Goal: Task Accomplishment & Management: Manage account settings

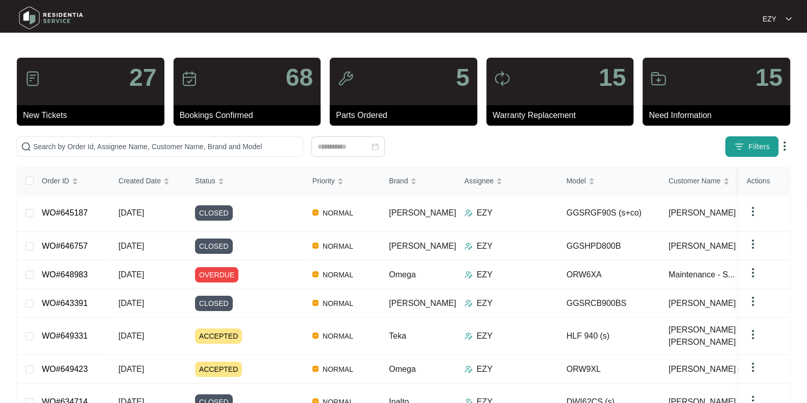
click at [755, 144] on span "Filters" at bounding box center [759, 146] width 21 height 11
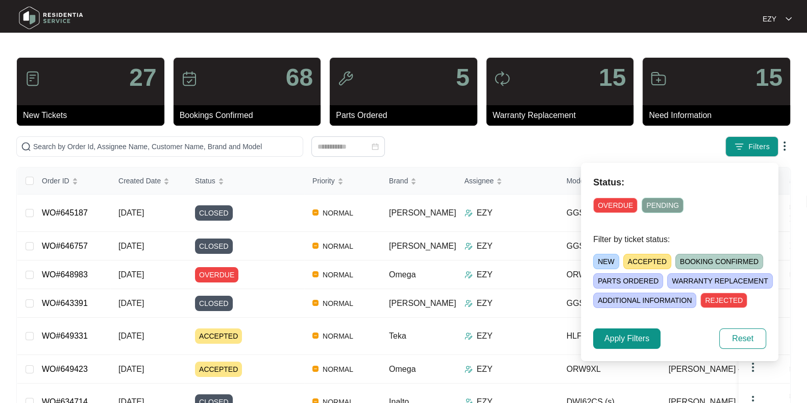
click at [605, 256] on span "NEW" at bounding box center [606, 261] width 26 height 15
click at [626, 337] on span "Apply Filters" at bounding box center [627, 338] width 45 height 12
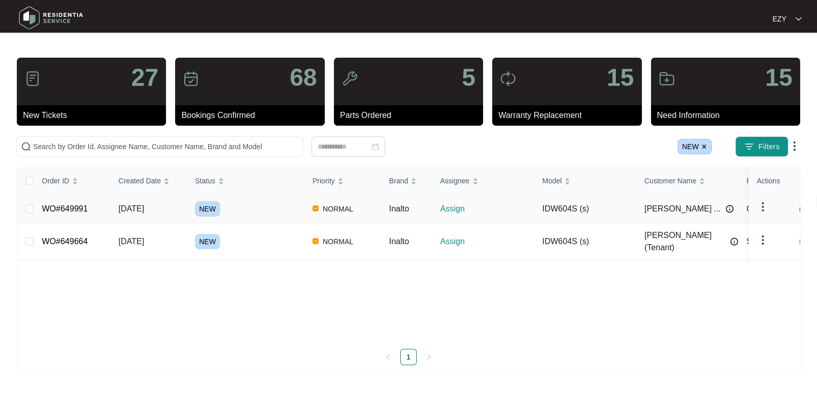
click at [251, 210] on div "NEW" at bounding box center [249, 208] width 109 height 15
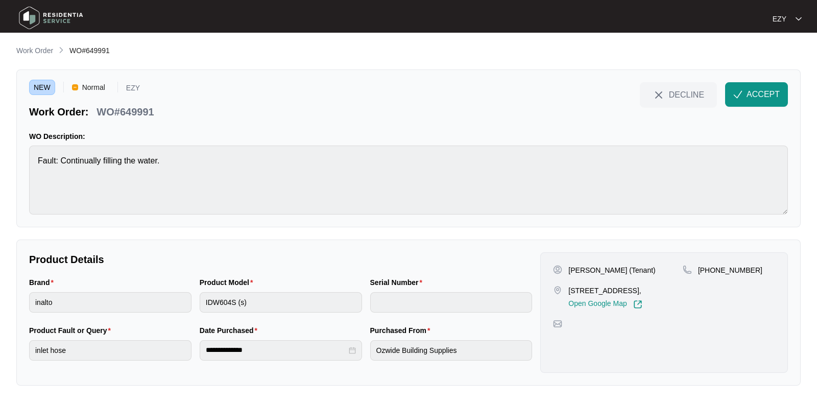
click at [137, 108] on p "WO#649991" at bounding box center [125, 112] width 57 height 14
copy div "WO#649991 DECLINE ACCEPT"
click at [137, 108] on p "WO#649991" at bounding box center [125, 112] width 57 height 14
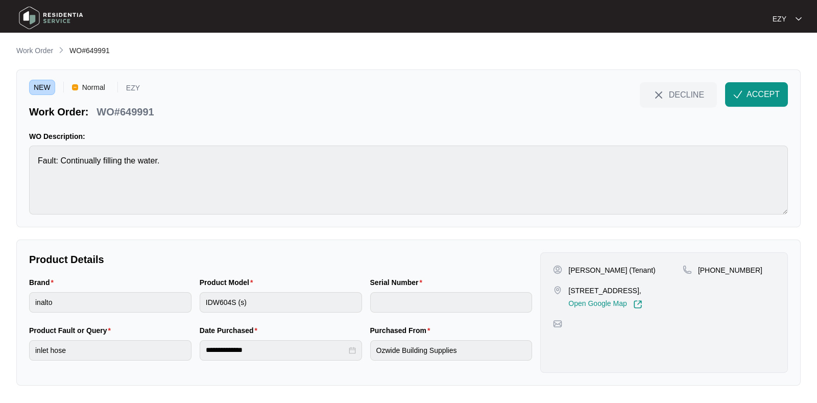
click at [607, 267] on p "[PERSON_NAME] (Tenant)" at bounding box center [611, 270] width 87 height 10
copy p "[PERSON_NAME] (Tenant)"
click at [585, 288] on p "[STREET_ADDRESS]," at bounding box center [605, 290] width 74 height 10
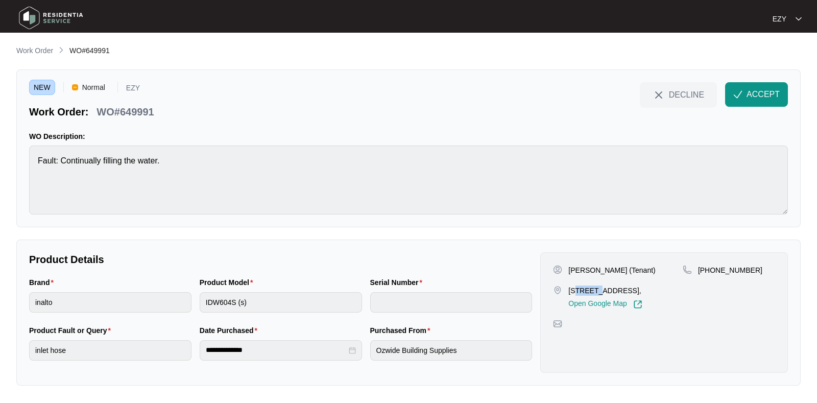
click at [585, 288] on p "[STREET_ADDRESS]," at bounding box center [605, 290] width 74 height 10
copy p "[STREET_ADDRESS],"
click at [585, 288] on p "[STREET_ADDRESS]," at bounding box center [605, 290] width 74 height 10
drag, startPoint x: 771, startPoint y: 274, endPoint x: 710, endPoint y: 274, distance: 60.8
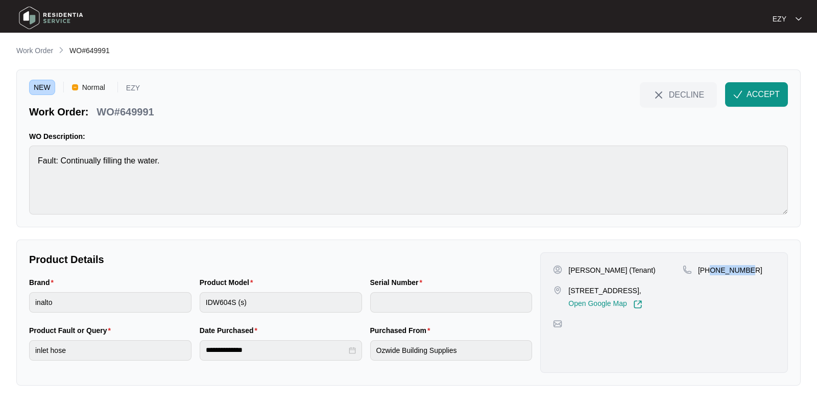
click at [710, 274] on div "[PHONE_NUMBER]" at bounding box center [729, 270] width 92 height 10
copy p "449007150"
click at [760, 97] on span "ACCEPT" at bounding box center [763, 94] width 33 height 12
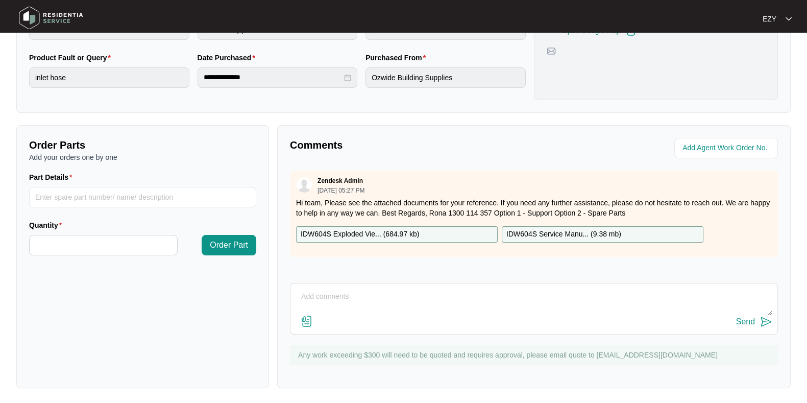
scroll to position [273, 0]
click at [446, 229] on div "IDW604S Exploded Vie... ( 684.97 kb )" at bounding box center [397, 234] width 202 height 16
click at [547, 232] on p "IDW604S Service Manu... ( 9.38 mb )" at bounding box center [564, 233] width 115 height 11
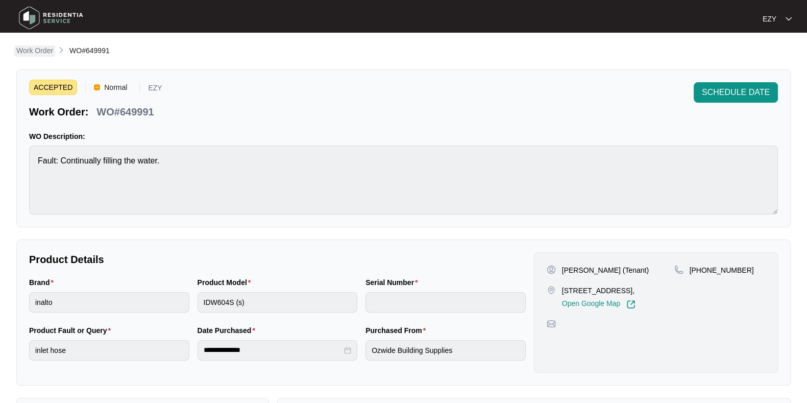
click at [30, 50] on p "Work Order" at bounding box center [34, 50] width 37 height 10
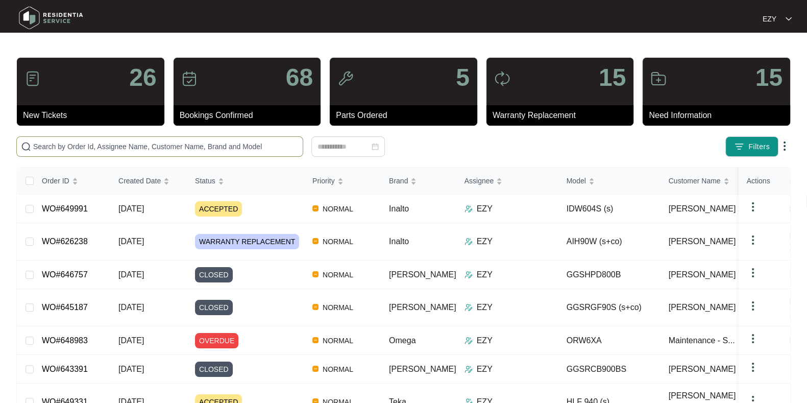
scroll to position [130, 0]
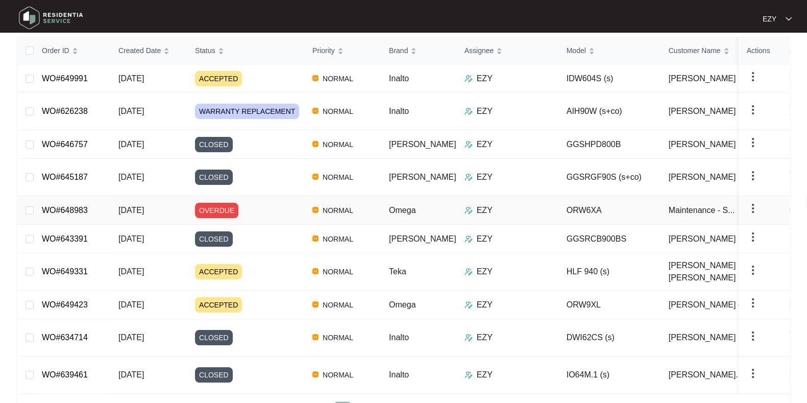
click at [267, 203] on div "OVERDUE" at bounding box center [249, 210] width 109 height 15
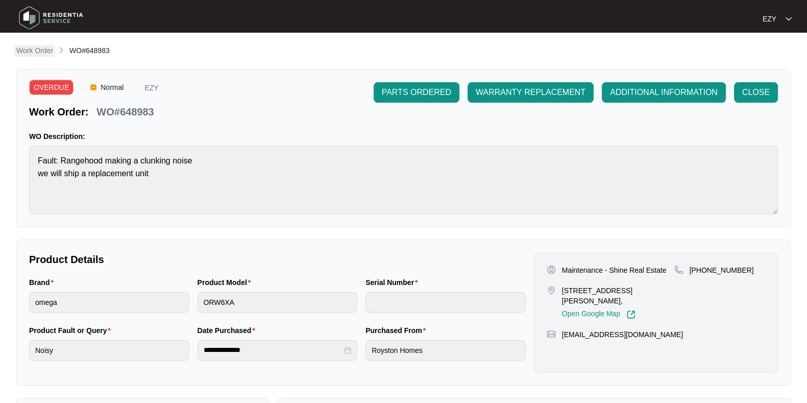
click at [28, 49] on p "Work Order" at bounding box center [34, 50] width 37 height 10
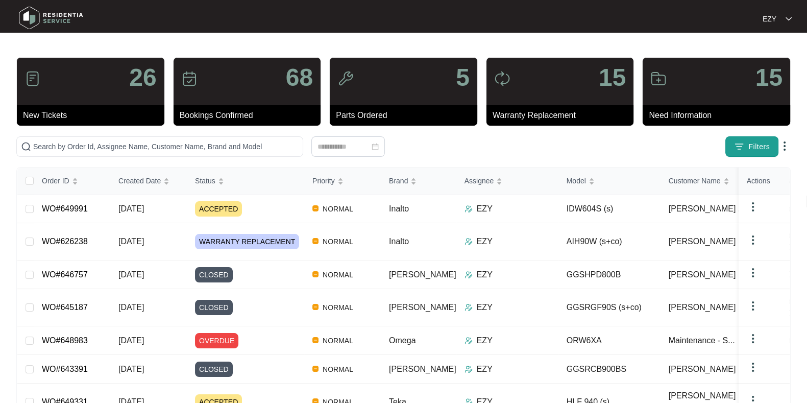
click at [735, 144] on img "button" at bounding box center [739, 146] width 10 height 10
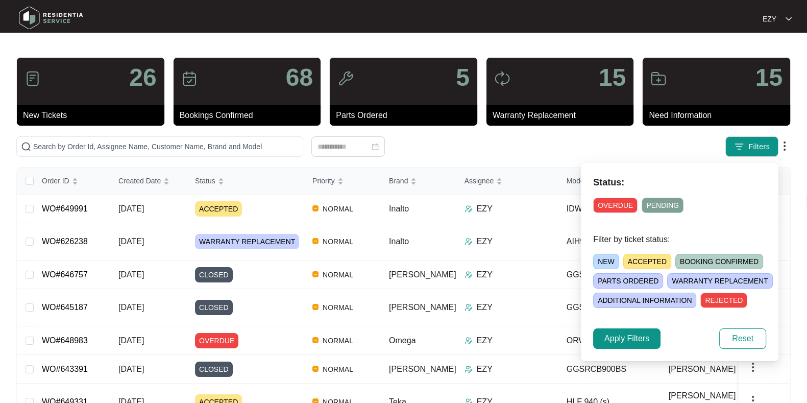
click at [659, 257] on span "ACCEPTED" at bounding box center [648, 261] width 48 height 15
click at [612, 339] on span "Apply Filters" at bounding box center [627, 338] width 45 height 12
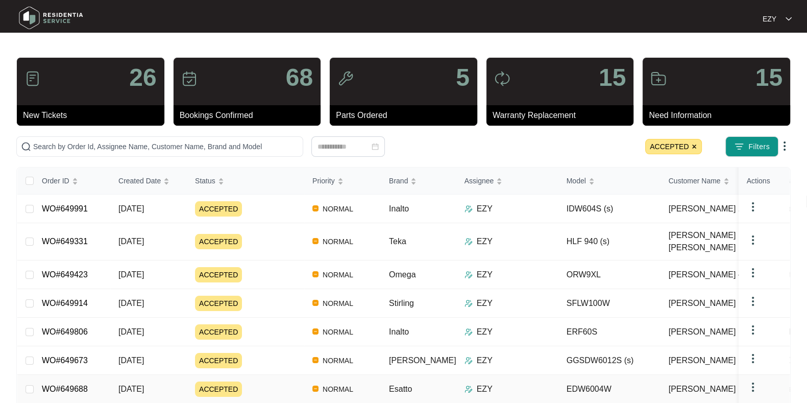
scroll to position [74, 0]
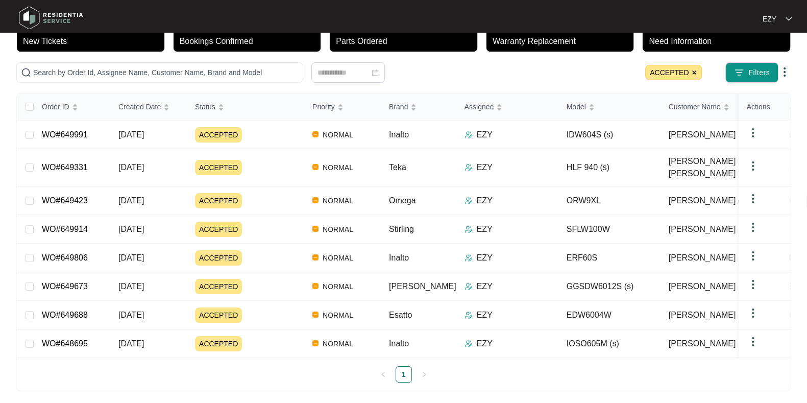
click at [696, 73] on img at bounding box center [694, 72] width 6 height 6
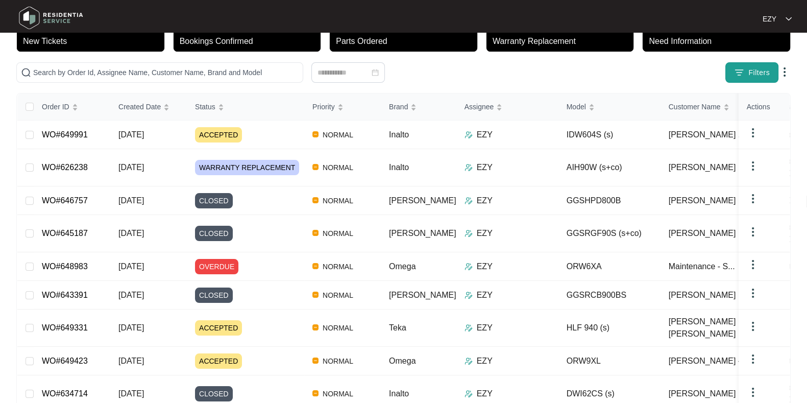
click at [738, 71] on img "button" at bounding box center [739, 72] width 10 height 10
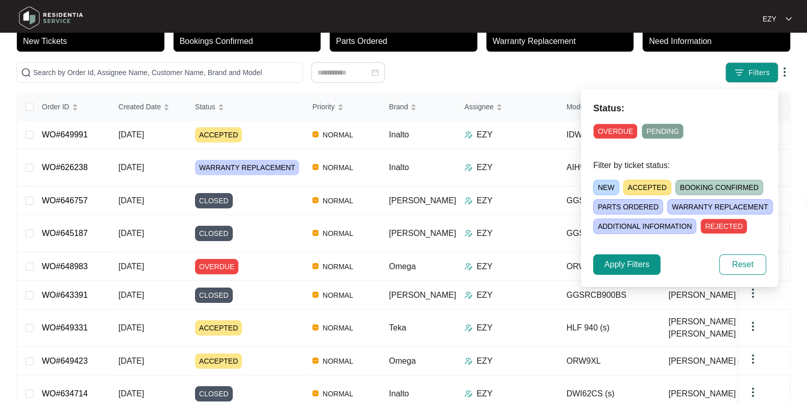
click at [600, 185] on span "NEW" at bounding box center [606, 187] width 26 height 15
click at [628, 247] on div "Status: OVERDUE PENDING Filter by ticket status: NEW ACCEPTED BOOKING CONFIRMED…" at bounding box center [680, 188] width 198 height 198
click at [631, 254] on button "Apply Filters" at bounding box center [626, 264] width 67 height 20
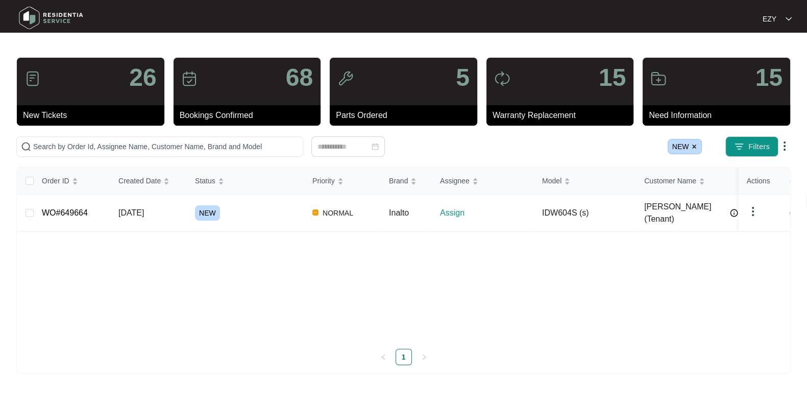
scroll to position [0, 0]
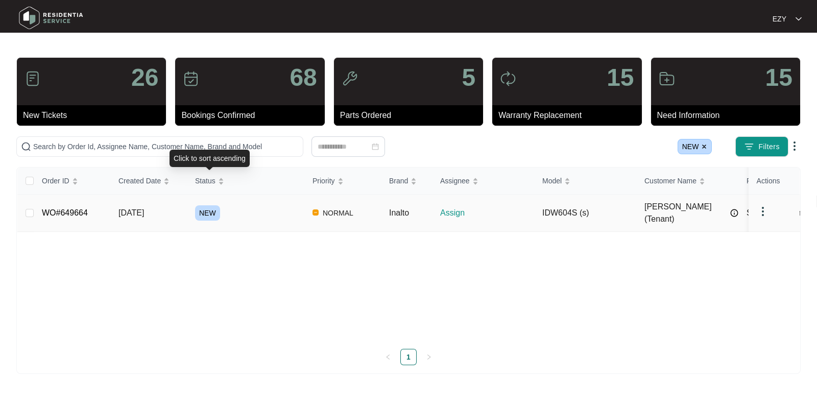
click at [248, 210] on div "NEW" at bounding box center [249, 212] width 109 height 15
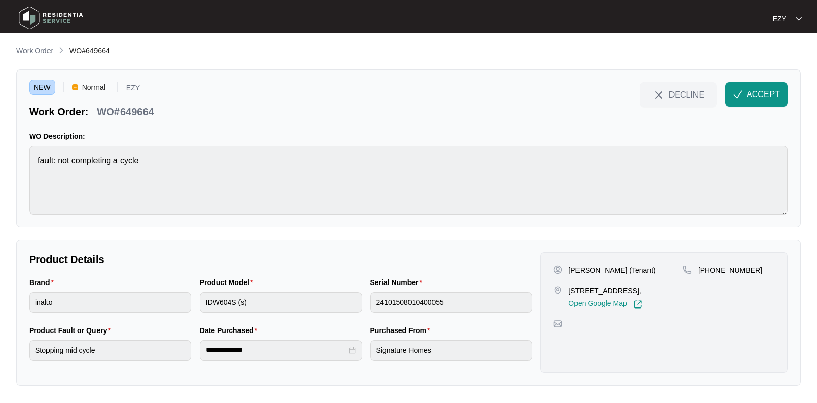
drag, startPoint x: 618, startPoint y: 299, endPoint x: 565, endPoint y: 291, distance: 53.2
click at [565, 291] on div "[STREET_ADDRESS], Open Google Map" at bounding box center [618, 296] width 130 height 23
click at [553, 309] on div "[STREET_ADDRESS], Open Google Map" at bounding box center [618, 296] width 130 height 23
drag, startPoint x: 624, startPoint y: 302, endPoint x: 561, endPoint y: 290, distance: 64.5
click at [561, 290] on div "[STREET_ADDRESS], Open Google Map" at bounding box center [618, 296] width 130 height 23
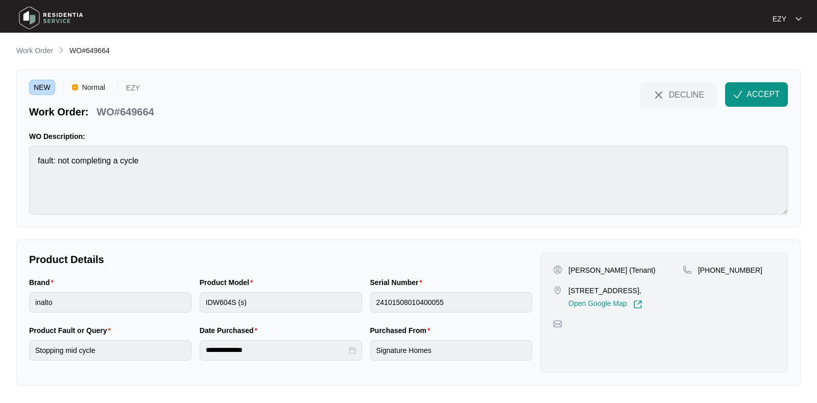
copy div "[STREET_ADDRESS],"
click at [685, 90] on span "DECLINE" at bounding box center [686, 94] width 35 height 11
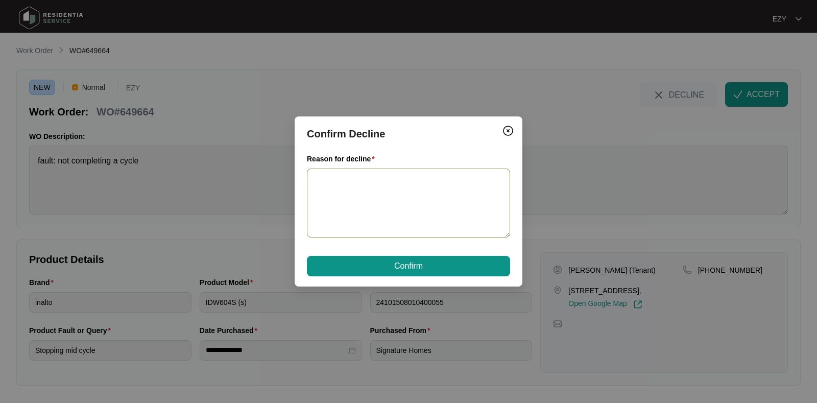
click at [423, 228] on textarea "Reason for decline" at bounding box center [408, 203] width 203 height 69
click at [386, 180] on textarea "Location is [GEOGRAPHIC_DATA]" at bounding box center [408, 203] width 203 height 69
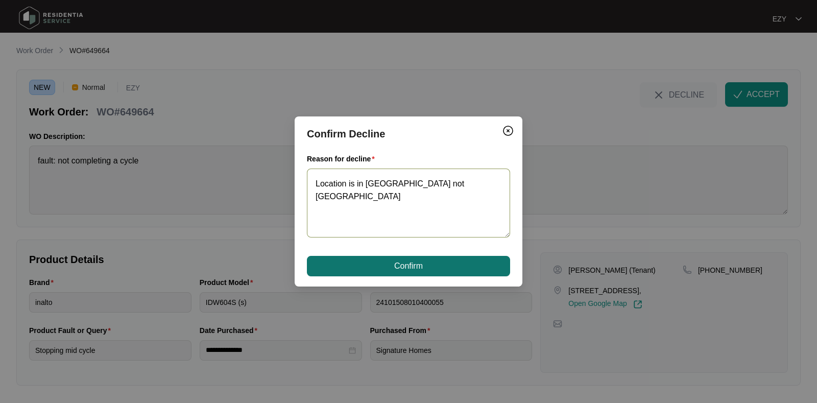
type textarea "Location is in [GEOGRAPHIC_DATA] not [GEOGRAPHIC_DATA]"
click at [418, 264] on span "Confirm" at bounding box center [408, 266] width 29 height 12
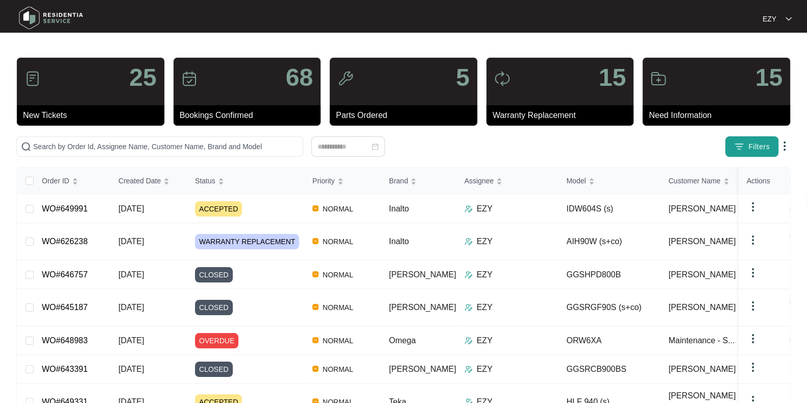
click at [752, 140] on button "Filters" at bounding box center [752, 146] width 53 height 20
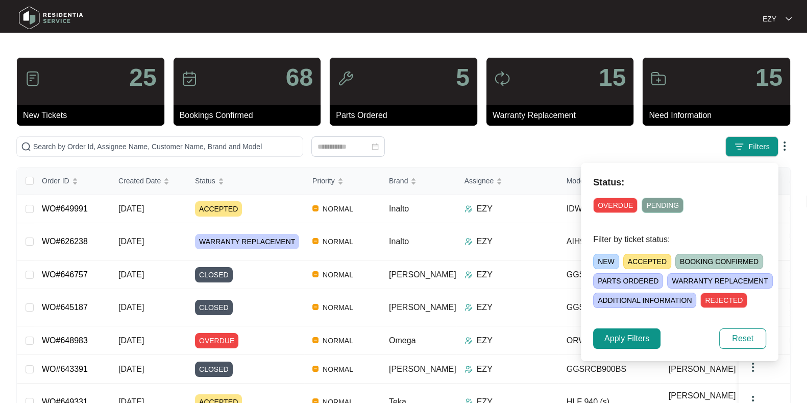
click at [719, 299] on span "REJECTED" at bounding box center [724, 300] width 47 height 15
click at [519, 155] on div "Filters" at bounding box center [632, 146] width 318 height 20
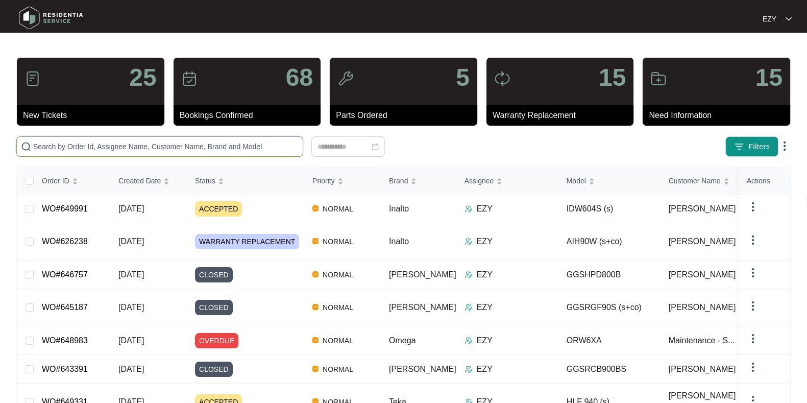
click at [108, 141] on input "text" at bounding box center [166, 146] width 266 height 11
paste input "647486"
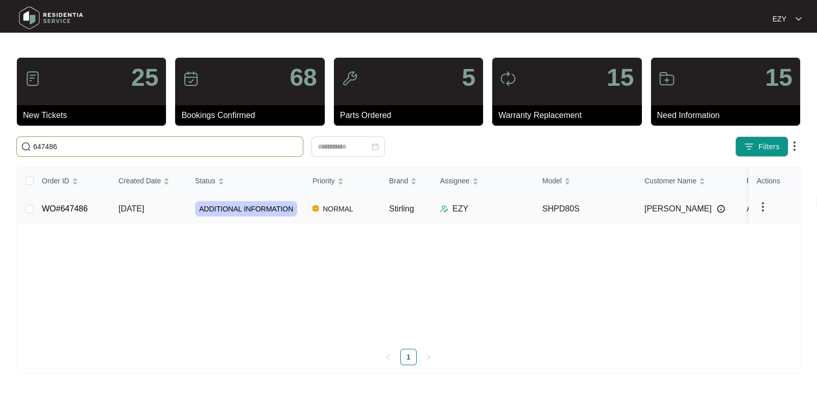
type input "647486"
click at [281, 212] on span "ADDITIONAL INFORMATION" at bounding box center [246, 208] width 102 height 15
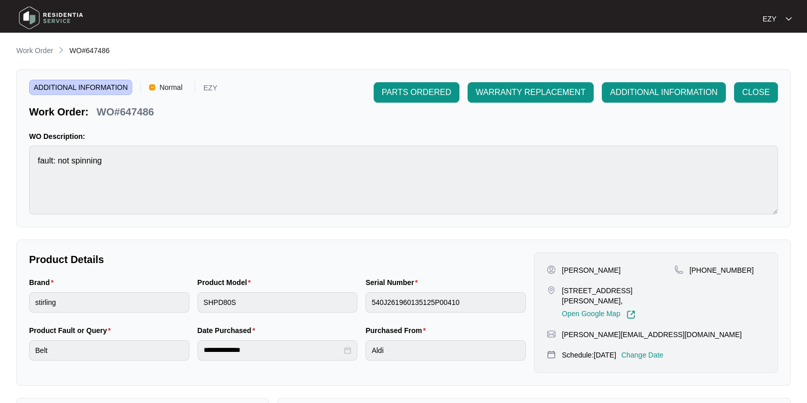
click at [658, 353] on p "Change Date" at bounding box center [642, 355] width 42 height 10
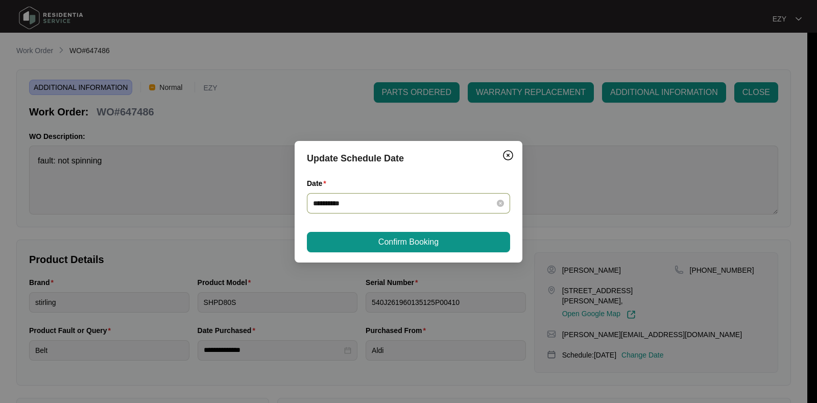
click at [420, 207] on input "**********" at bounding box center [402, 203] width 179 height 11
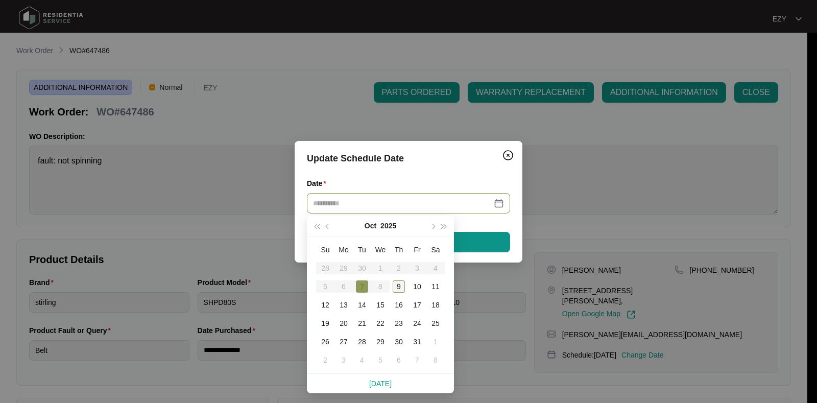
click at [400, 287] on div "9" at bounding box center [399, 286] width 12 height 12
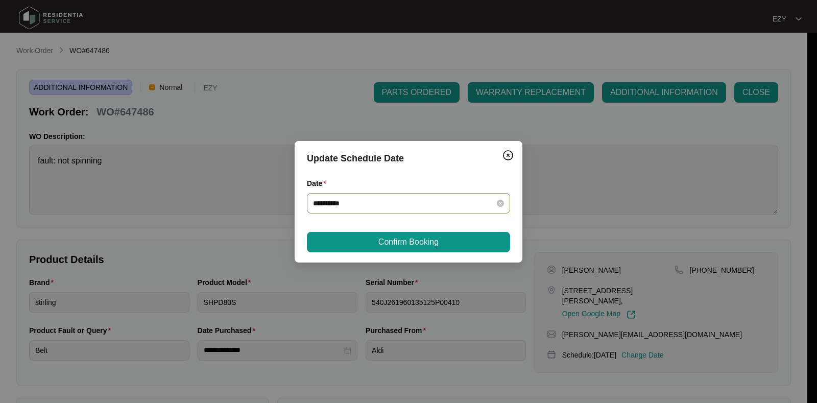
click at [411, 199] on input "**********" at bounding box center [402, 203] width 179 height 11
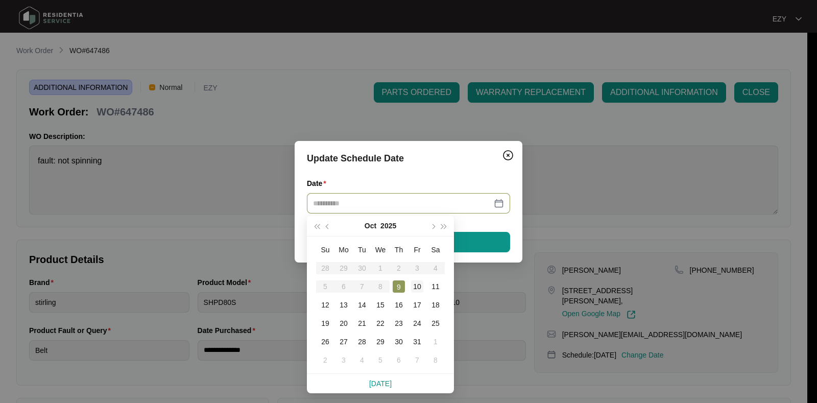
type input "**********"
click at [417, 287] on div "10" at bounding box center [417, 286] width 12 height 12
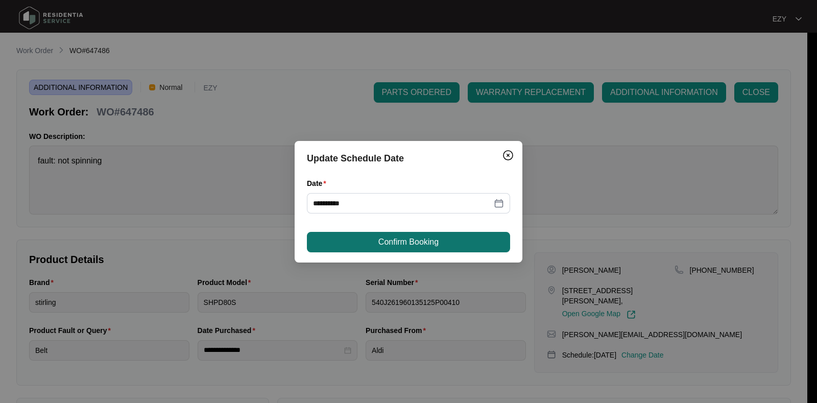
click at [396, 238] on span "Confirm Booking" at bounding box center [408, 242] width 60 height 12
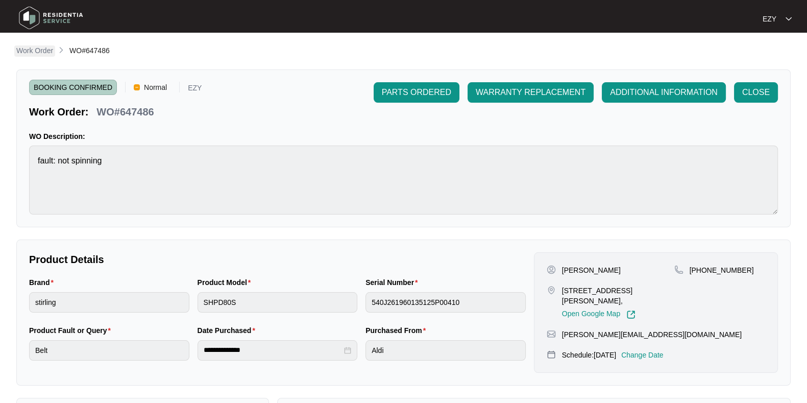
click at [41, 51] on p "Work Order" at bounding box center [34, 50] width 37 height 10
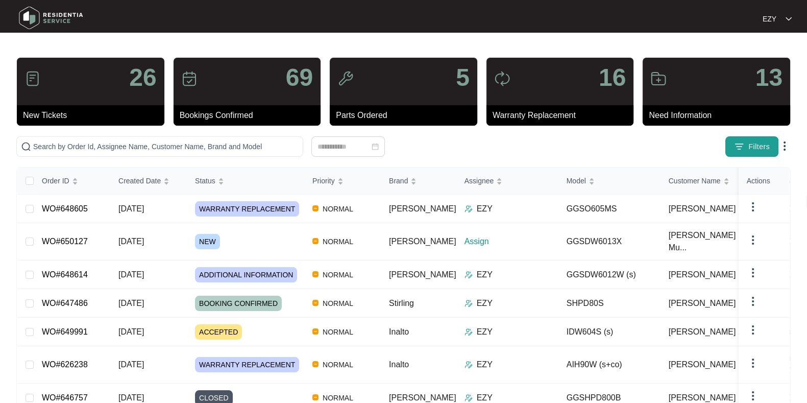
click at [732, 153] on button "Filters" at bounding box center [752, 146] width 53 height 20
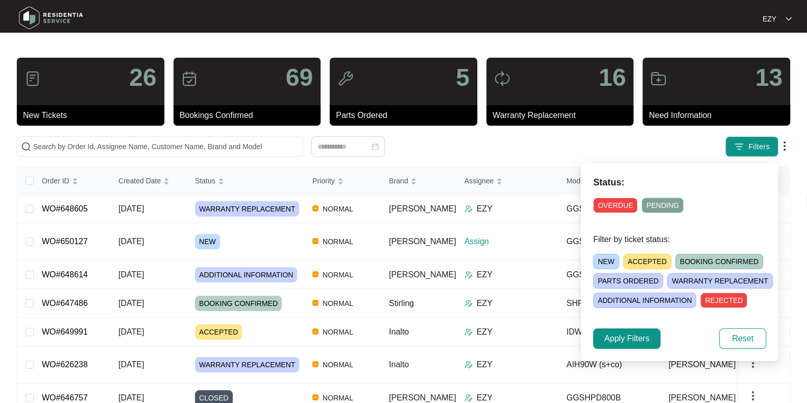
click at [607, 261] on span "NEW" at bounding box center [606, 261] width 26 height 15
click at [626, 335] on span "Apply Filters" at bounding box center [627, 338] width 45 height 12
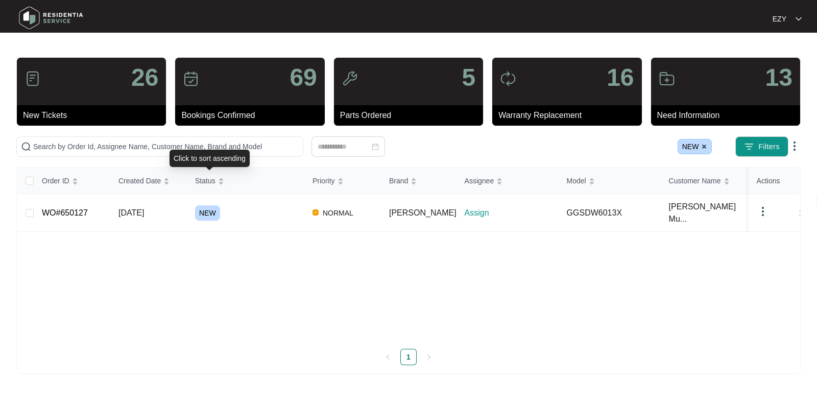
click at [259, 205] on div "NEW" at bounding box center [249, 212] width 109 height 15
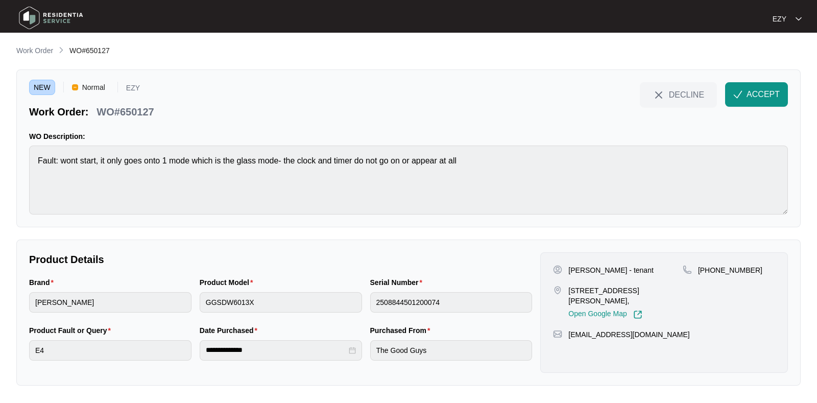
click at [119, 109] on p "WO#650127" at bounding box center [125, 112] width 57 height 14
copy div "WO#650127 DECLINE ACCEPT"
click at [578, 268] on p "[PERSON_NAME] - tenant" at bounding box center [610, 270] width 85 height 10
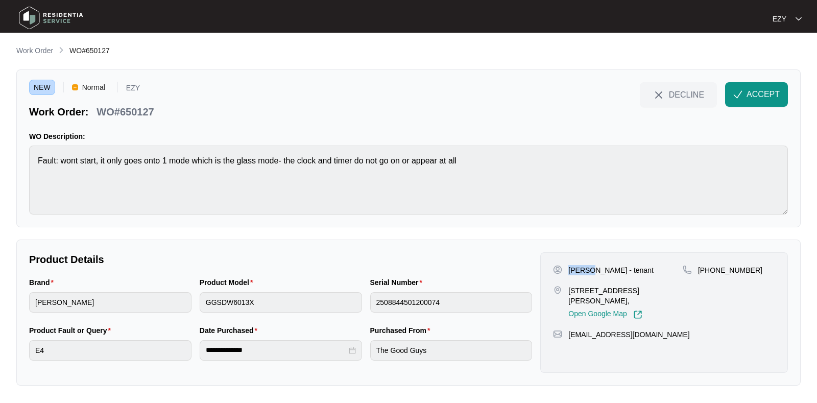
click at [578, 268] on p "[PERSON_NAME] - tenant" at bounding box center [610, 270] width 85 height 10
copy p "[PERSON_NAME] - tenant"
click at [582, 289] on p "[STREET_ADDRESS][PERSON_NAME]," at bounding box center [625, 295] width 114 height 20
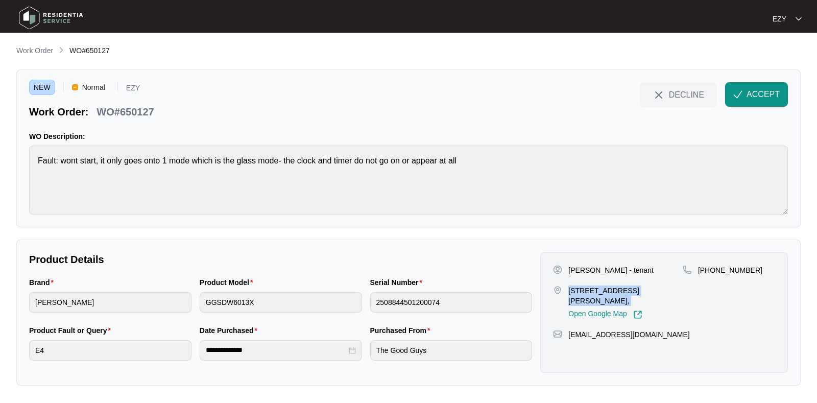
click at [582, 289] on p "[STREET_ADDRESS][PERSON_NAME]," at bounding box center [625, 295] width 114 height 20
copy p "[STREET_ADDRESS][PERSON_NAME],"
drag, startPoint x: 757, startPoint y: 275, endPoint x: 711, endPoint y: 276, distance: 46.5
click at [711, 276] on div "[PHONE_NUMBER]" at bounding box center [729, 292] width 92 height 54
copy p "413735154"
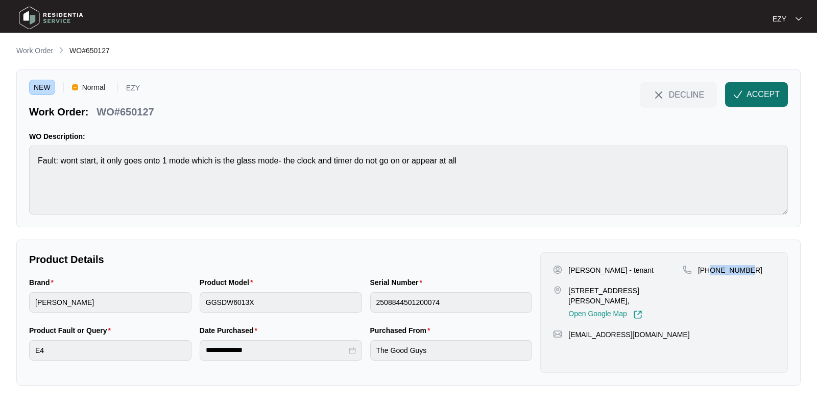
click at [778, 86] on button "ACCEPT" at bounding box center [756, 94] width 63 height 25
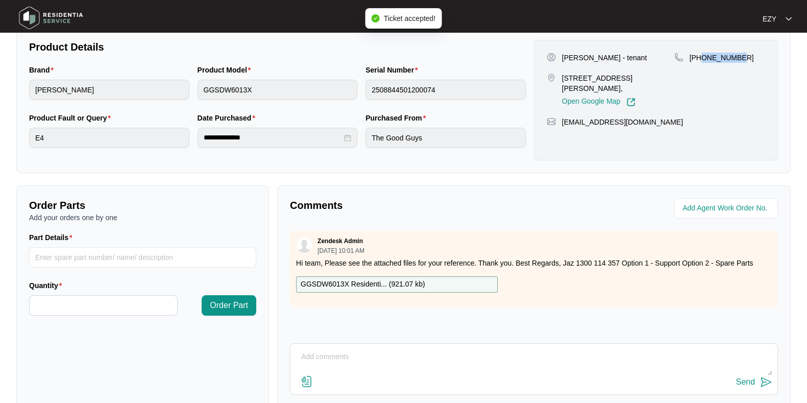
scroll to position [245, 0]
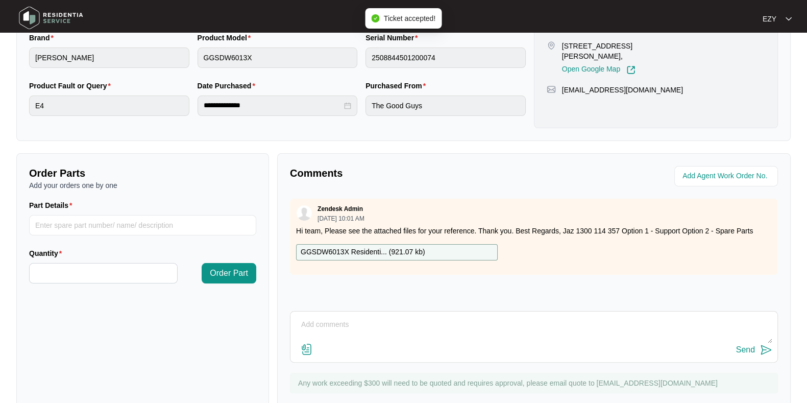
click at [375, 247] on p "GGSDW6013X Residenti... ( 921.07 kb )" at bounding box center [363, 252] width 125 height 11
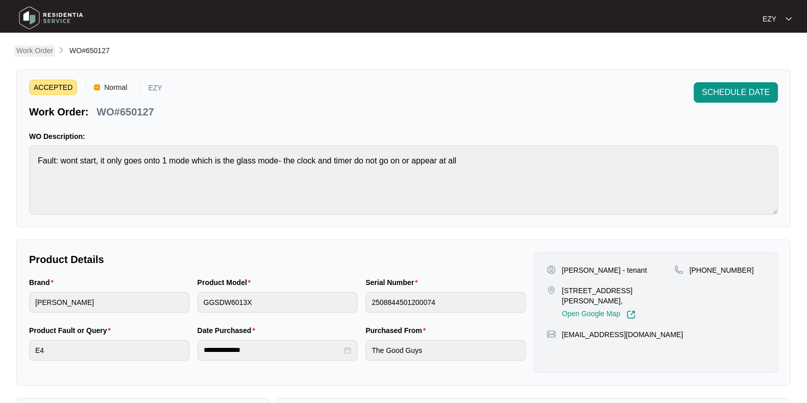
click at [34, 53] on p "Work Order" at bounding box center [34, 50] width 37 height 10
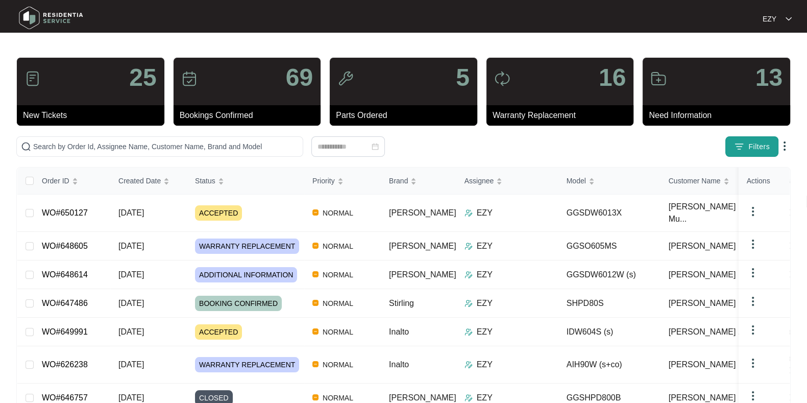
click at [741, 146] on img "button" at bounding box center [739, 146] width 10 height 10
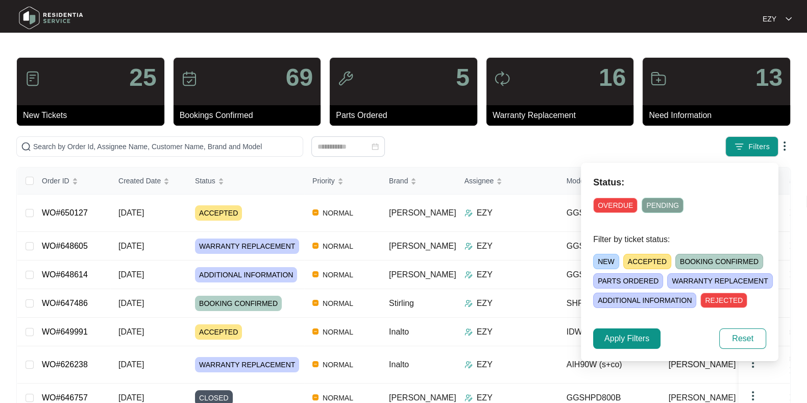
click at [653, 259] on span "ACCEPTED" at bounding box center [648, 261] width 48 height 15
click at [615, 258] on span "NEW" at bounding box center [606, 261] width 26 height 15
click at [629, 345] on button "Apply Filters" at bounding box center [626, 338] width 67 height 20
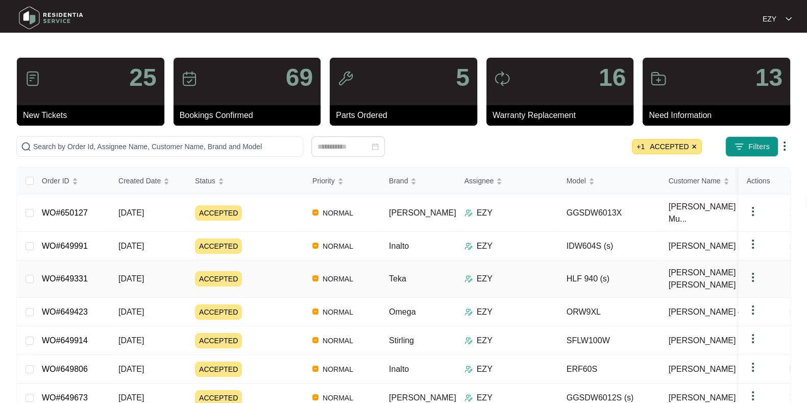
scroll to position [102, 0]
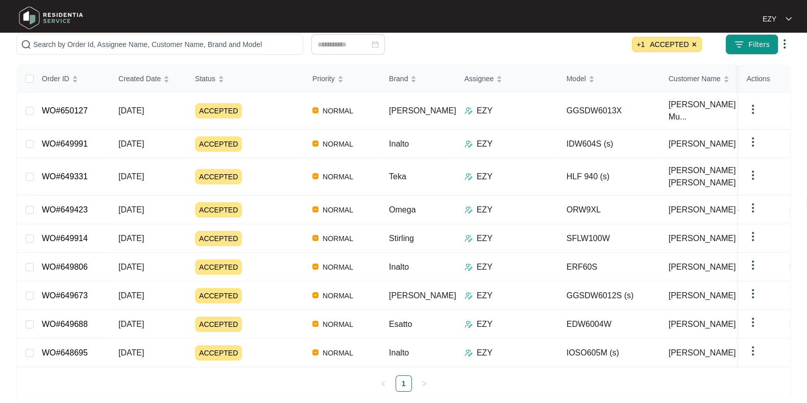
click at [698, 42] on span "+ 1 ACCEPTED" at bounding box center [667, 44] width 70 height 15
click at [697, 42] on img at bounding box center [694, 44] width 6 height 6
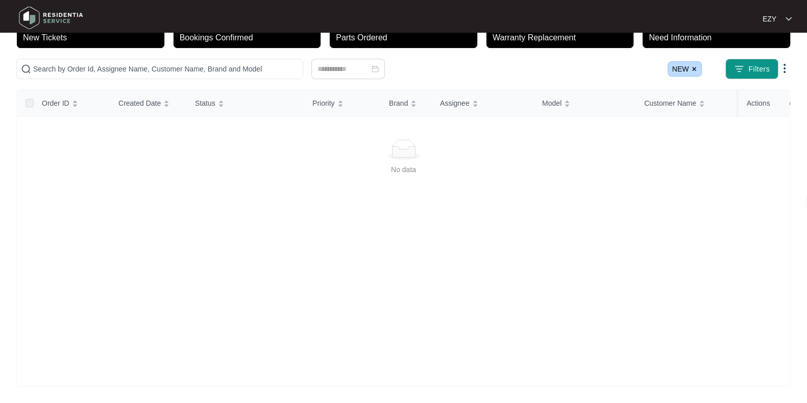
scroll to position [87, 0]
click at [691, 61] on span "NEW" at bounding box center [685, 68] width 35 height 15
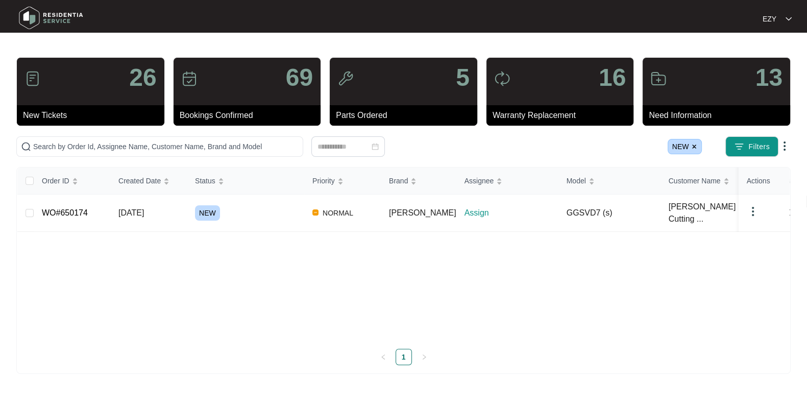
scroll to position [0, 0]
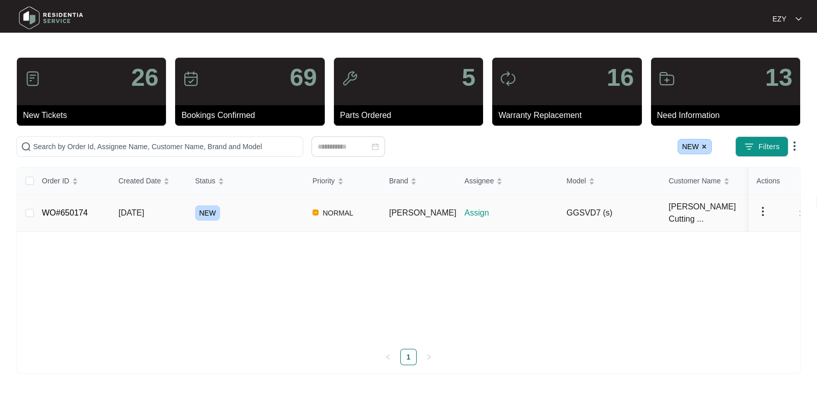
click at [606, 205] on td "GGSVD7 (s)" at bounding box center [610, 213] width 102 height 37
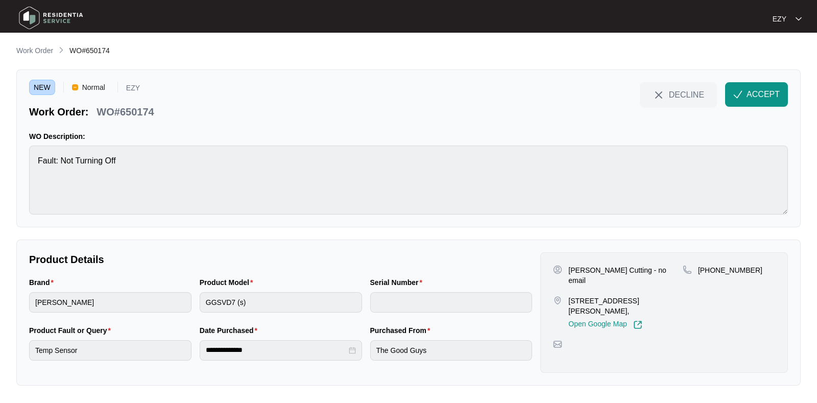
click at [152, 106] on p "WO#650174" at bounding box center [125, 112] width 57 height 14
copy div "WO#650174 DECLINE ACCEPT"
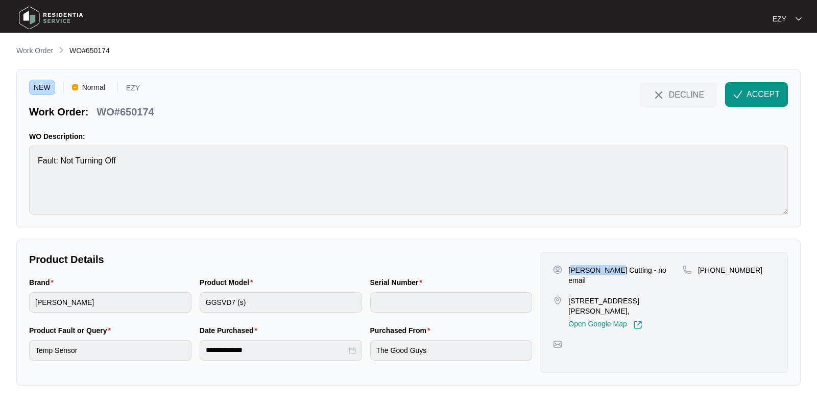
drag, startPoint x: 571, startPoint y: 267, endPoint x: 608, endPoint y: 270, distance: 37.4
click at [608, 270] on p "[PERSON_NAME] Cutting - no email" at bounding box center [625, 275] width 114 height 20
click at [615, 273] on p "[PERSON_NAME] Cutting - no email" at bounding box center [625, 275] width 114 height 20
drag, startPoint x: 615, startPoint y: 272, endPoint x: 577, endPoint y: 271, distance: 38.3
click at [577, 271] on p "[PERSON_NAME] Cutting - no email" at bounding box center [625, 275] width 114 height 20
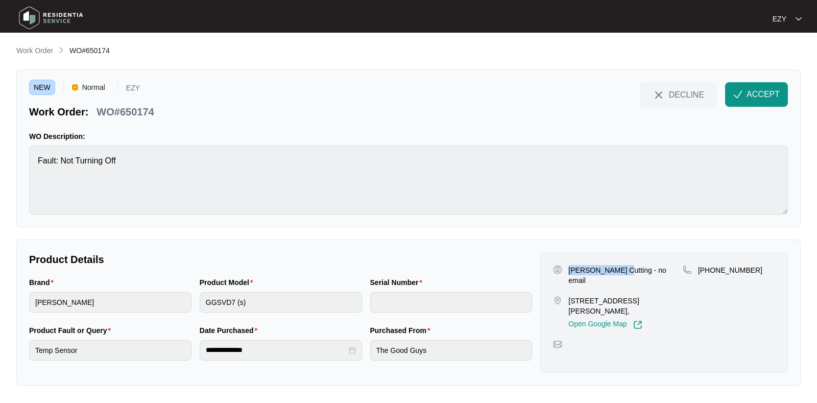
copy p "[PERSON_NAME] Cutting"
click at [600, 296] on p "[STREET_ADDRESS][PERSON_NAME]," at bounding box center [625, 306] width 114 height 20
copy p "[STREET_ADDRESS][PERSON_NAME],"
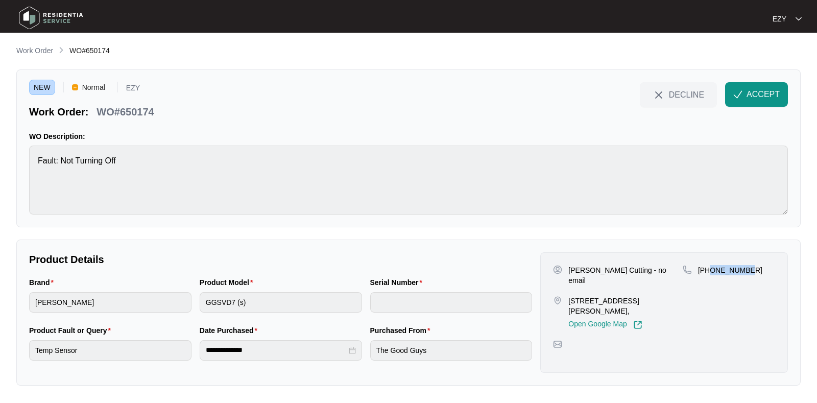
drag, startPoint x: 774, startPoint y: 274, endPoint x: 711, endPoint y: 275, distance: 62.8
click at [711, 275] on div "[PHONE_NUMBER]" at bounding box center [729, 297] width 92 height 64
copy p "450547483"
click at [736, 90] on img "button" at bounding box center [737, 94] width 9 height 9
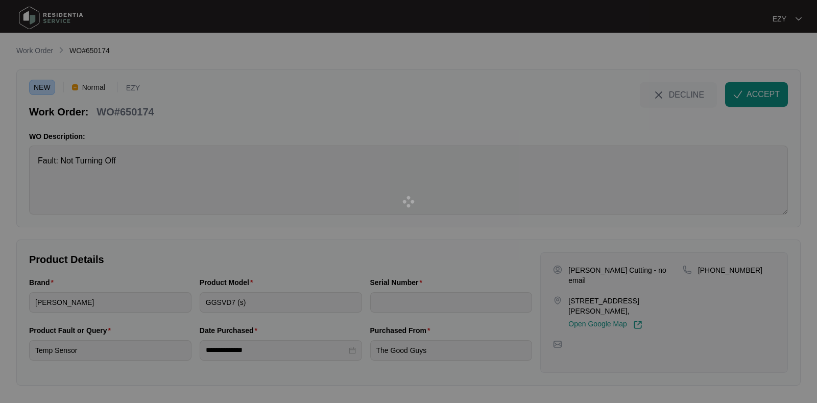
click at [448, 287] on div at bounding box center [408, 201] width 817 height 403
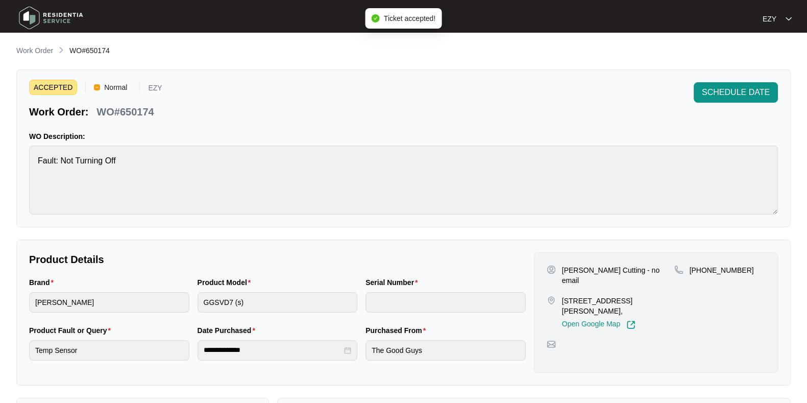
scroll to position [273, 0]
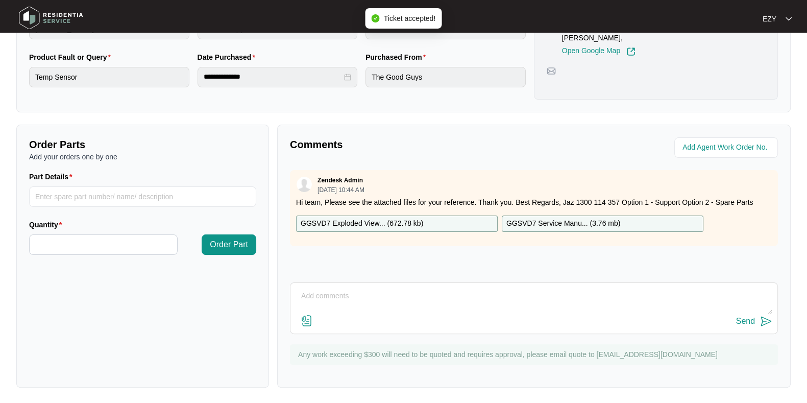
click at [404, 221] on p "GGSVD7 Exploded View... ( 672.78 kb )" at bounding box center [362, 223] width 123 height 11
click at [600, 222] on p "GGSVD7 Service Manu... ( 3.76 mb )" at bounding box center [564, 223] width 114 height 11
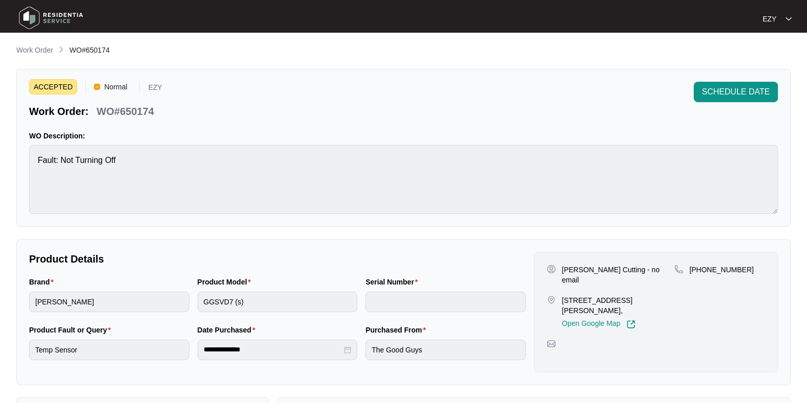
scroll to position [0, 0]
click at [35, 49] on p "Work Order" at bounding box center [34, 50] width 37 height 10
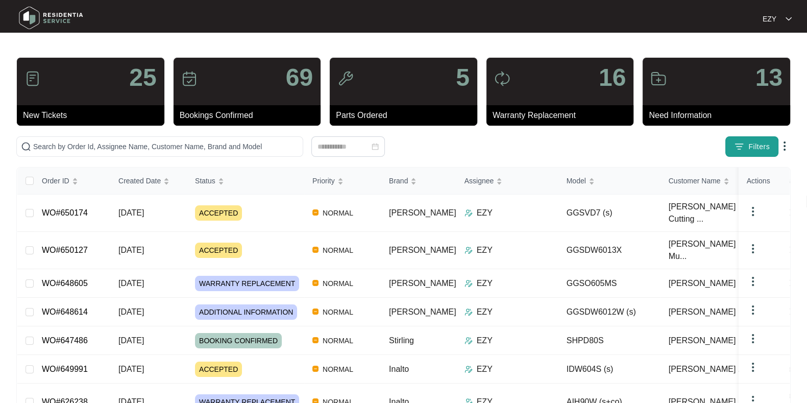
click at [747, 142] on button "Filters" at bounding box center [752, 146] width 53 height 20
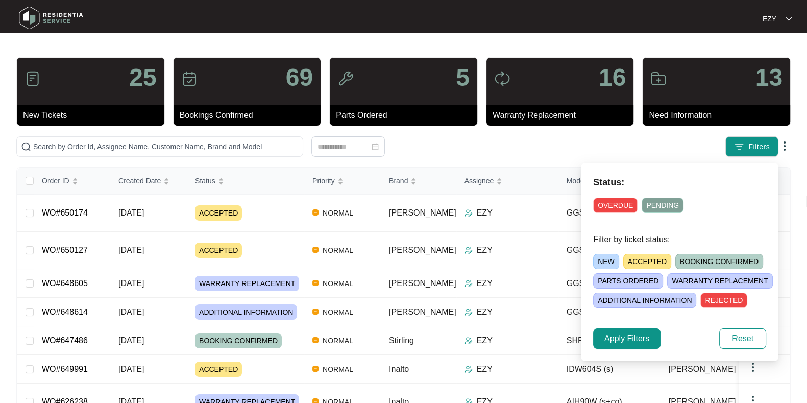
click at [642, 259] on span "ACCEPTED" at bounding box center [648, 261] width 48 height 15
click at [620, 333] on span "Apply Filters" at bounding box center [627, 338] width 45 height 12
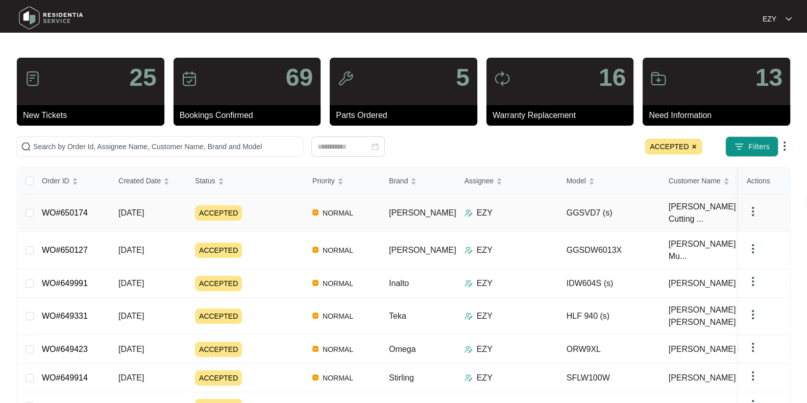
click at [274, 205] on div "ACCEPTED" at bounding box center [249, 212] width 109 height 15
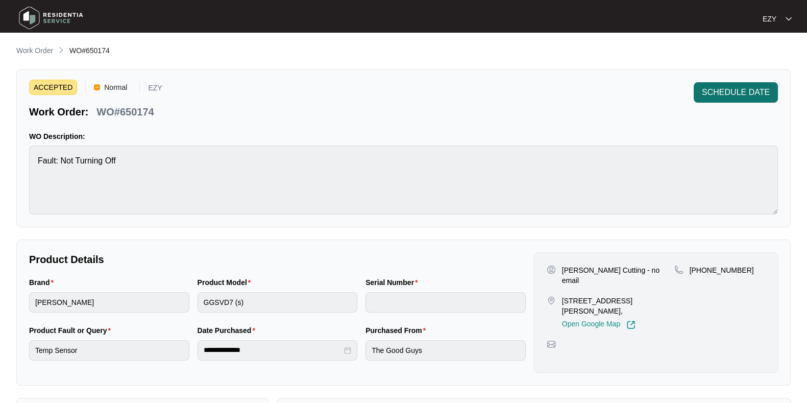
click at [716, 96] on span "SCHEDULE DATE" at bounding box center [736, 92] width 68 height 12
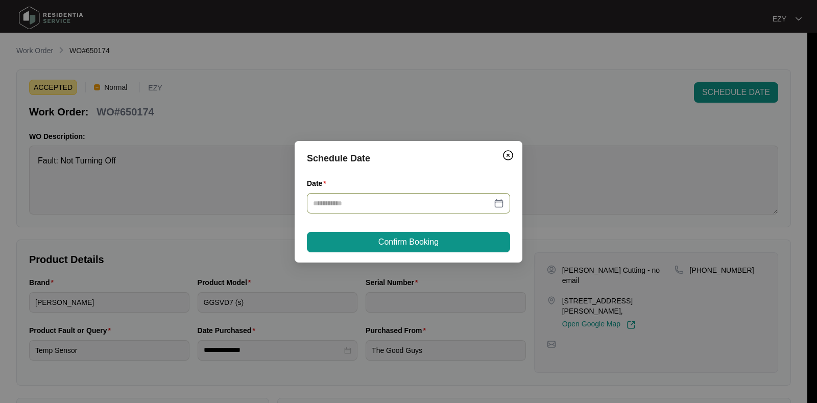
click at [375, 201] on input "Date" at bounding box center [402, 203] width 179 height 11
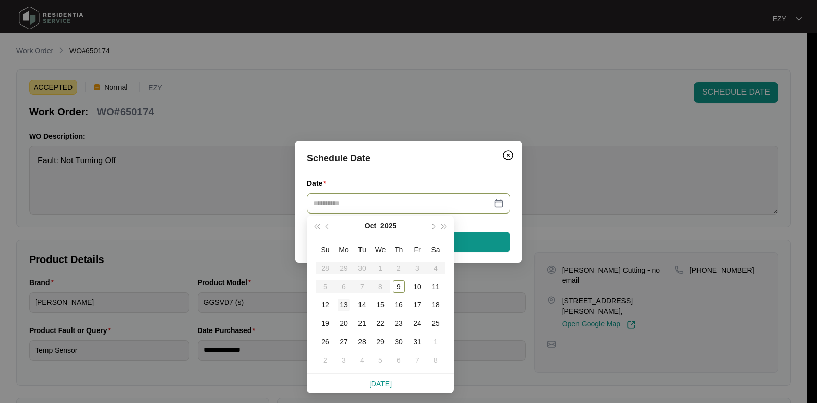
type input "**********"
click at [344, 304] on div "13" at bounding box center [344, 305] width 12 height 12
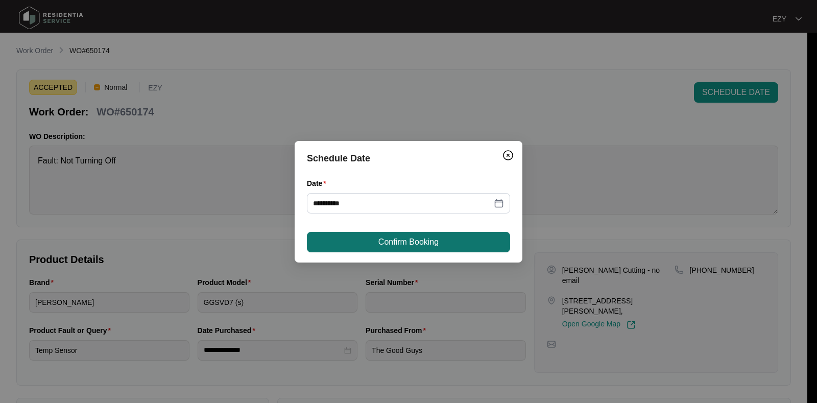
click at [459, 241] on button "Confirm Booking" at bounding box center [408, 242] width 203 height 20
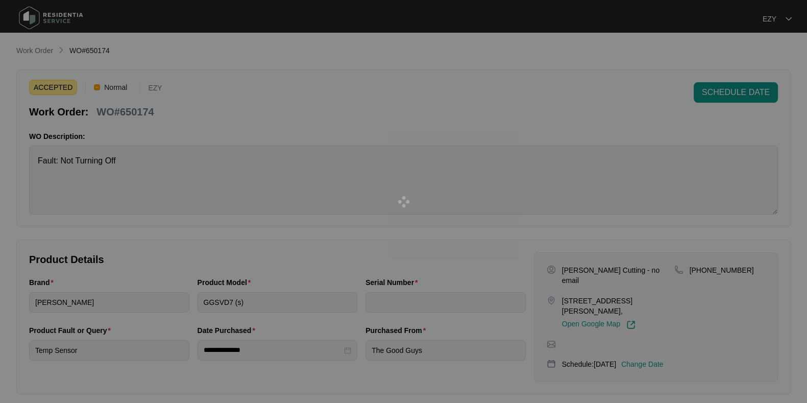
click at [43, 50] on div at bounding box center [403, 201] width 807 height 403
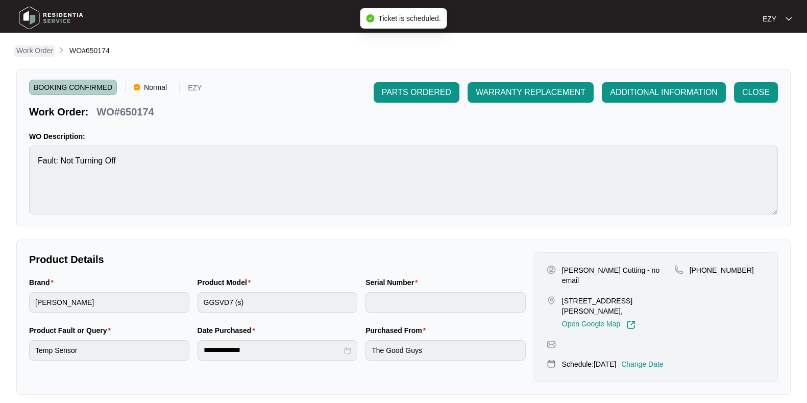
click at [43, 50] on p "Work Order" at bounding box center [34, 50] width 37 height 10
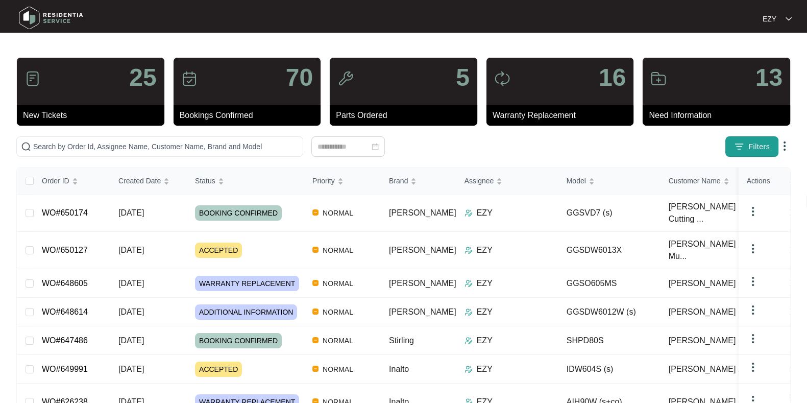
click at [741, 149] on img "button" at bounding box center [739, 146] width 10 height 10
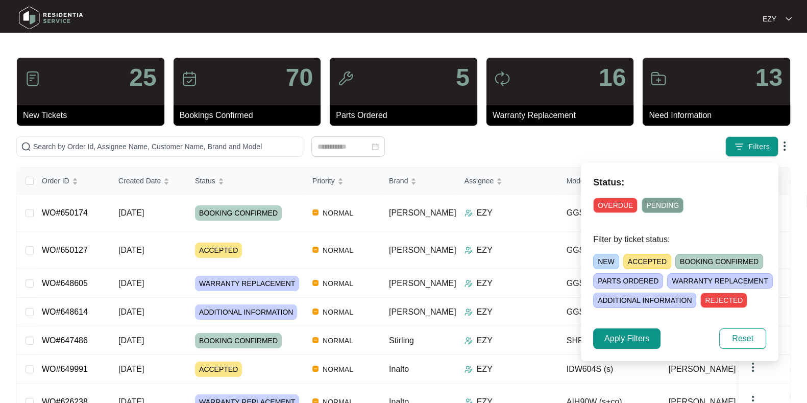
click at [656, 260] on span "ACCEPTED" at bounding box center [648, 261] width 48 height 15
click at [625, 341] on span "Apply Filters" at bounding box center [627, 338] width 45 height 12
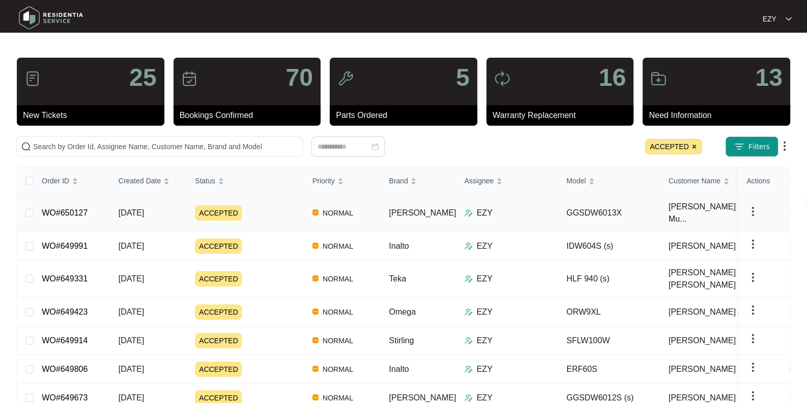
click at [281, 208] on div "ACCEPTED" at bounding box center [249, 212] width 109 height 15
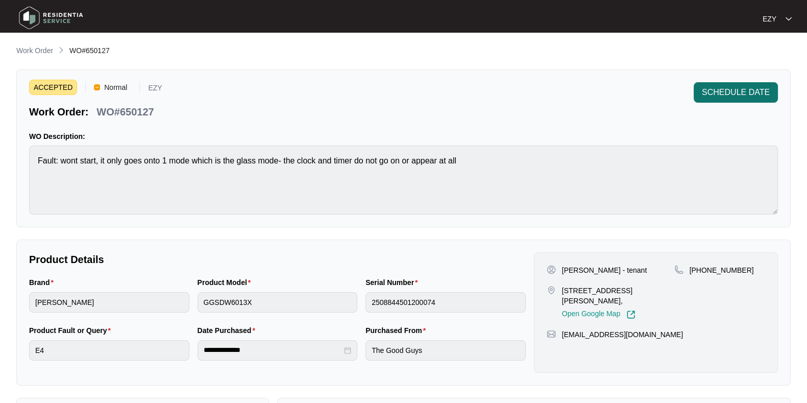
click at [733, 95] on span "SCHEDULE DATE" at bounding box center [736, 92] width 68 height 12
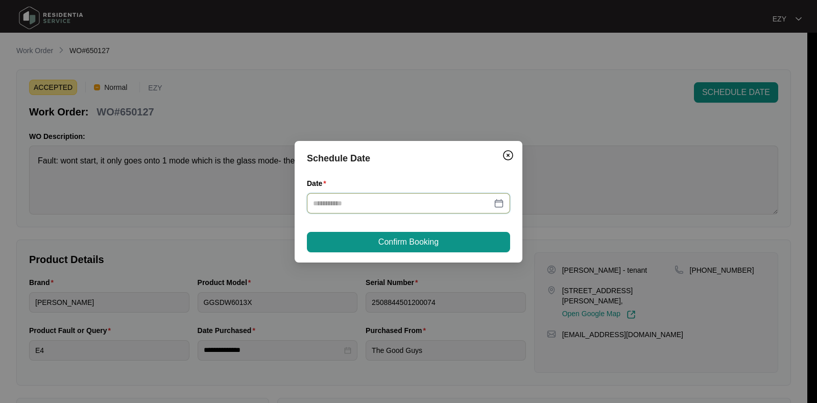
click at [388, 207] on input "Date" at bounding box center [402, 203] width 179 height 11
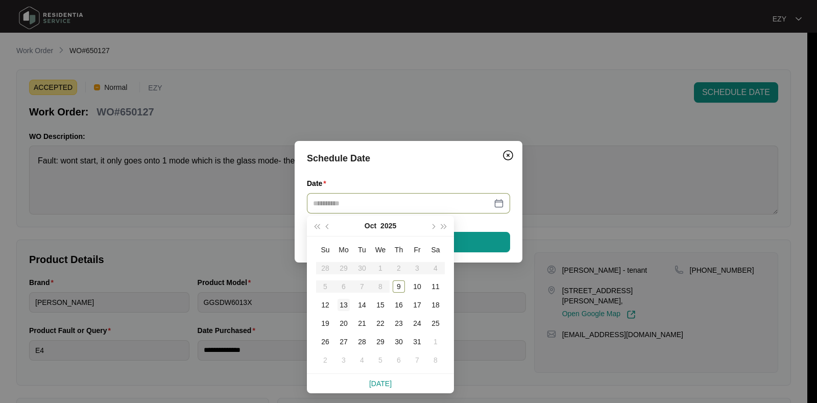
type input "**********"
click at [339, 305] on div "13" at bounding box center [344, 305] width 12 height 12
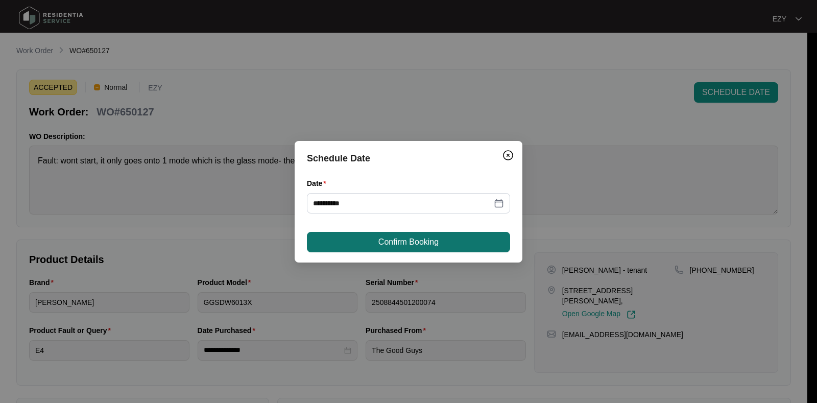
click at [377, 242] on button "Confirm Booking" at bounding box center [408, 242] width 203 height 20
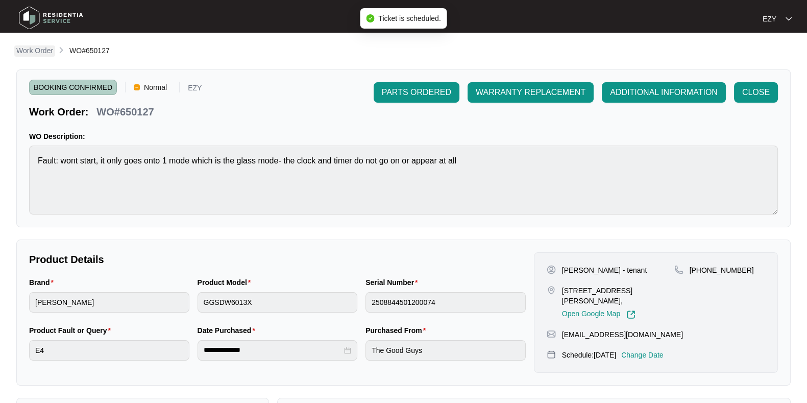
click at [45, 52] on p "Work Order" at bounding box center [34, 50] width 37 height 10
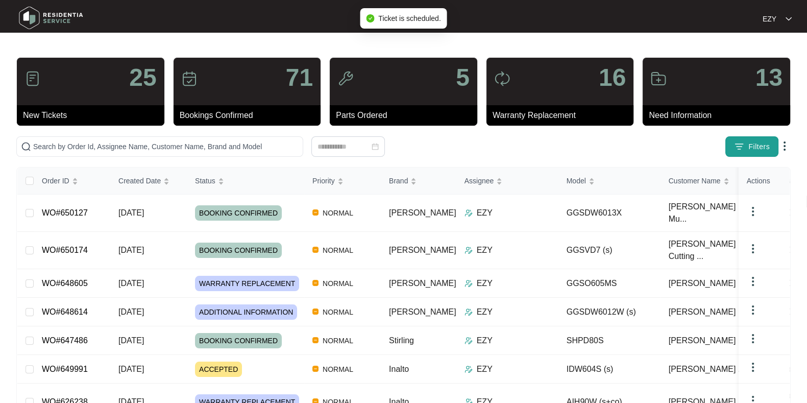
click at [751, 149] on span "Filters" at bounding box center [759, 146] width 21 height 11
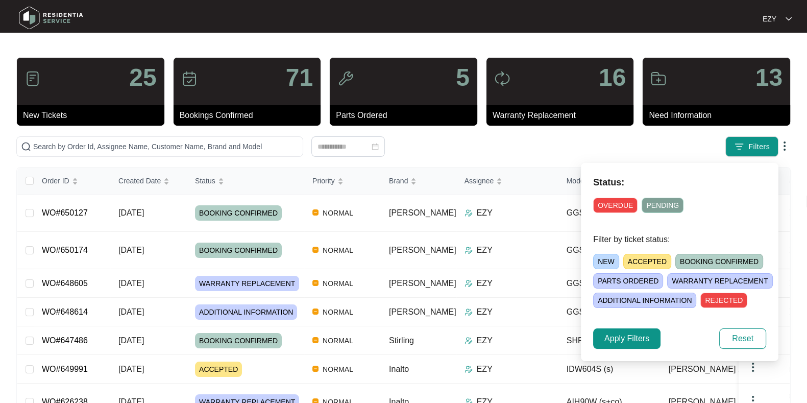
click at [648, 257] on span "ACCEPTED" at bounding box center [648, 261] width 48 height 15
click at [619, 347] on button "Apply Filters" at bounding box center [626, 338] width 67 height 20
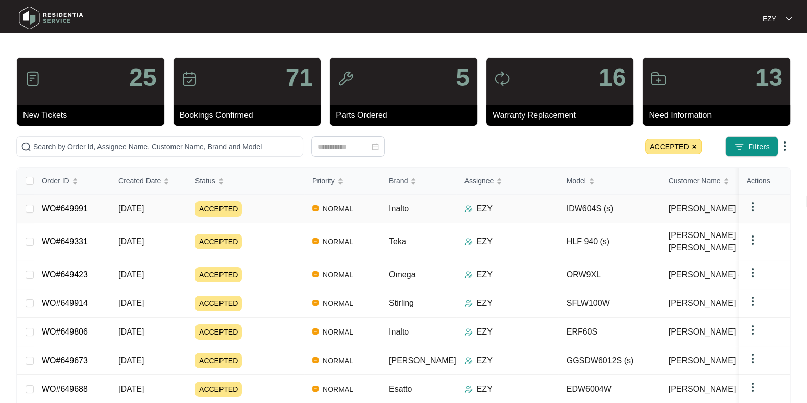
click at [281, 211] on div "ACCEPTED" at bounding box center [249, 208] width 109 height 15
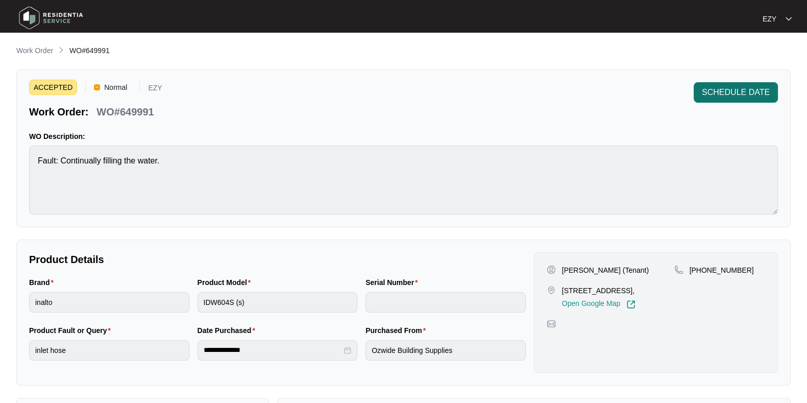
click at [716, 93] on span "SCHEDULE DATE" at bounding box center [736, 92] width 68 height 12
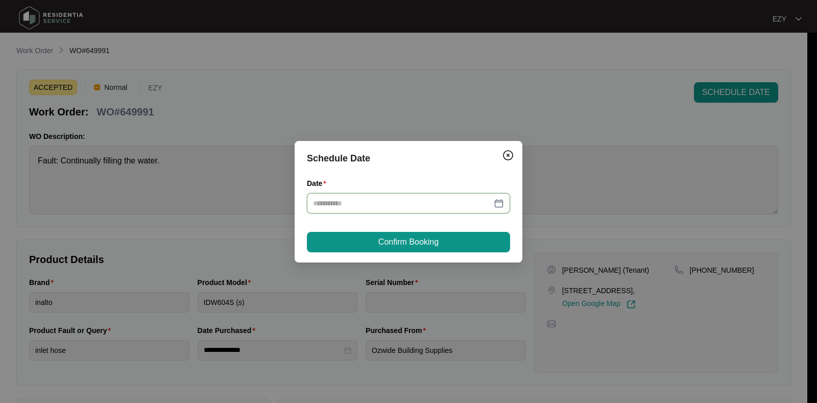
click at [397, 208] on input "Date" at bounding box center [402, 203] width 179 height 11
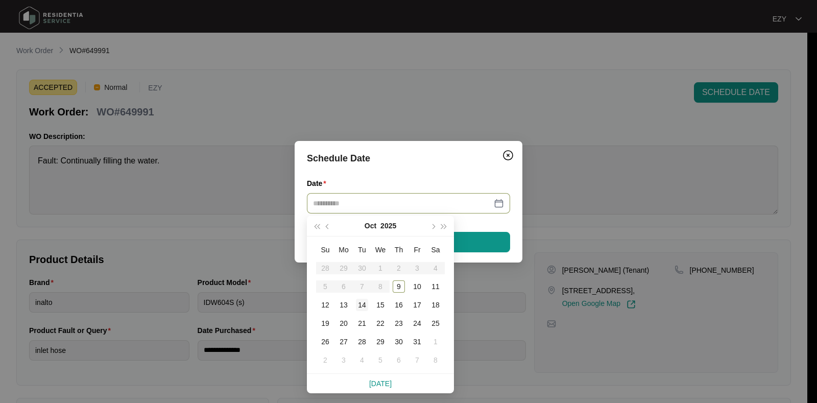
type input "**********"
click at [359, 303] on div "14" at bounding box center [362, 305] width 12 height 12
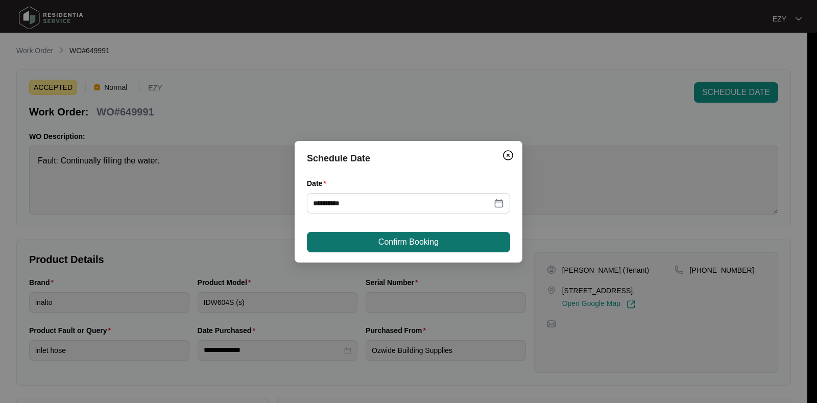
click at [432, 242] on span "Confirm Booking" at bounding box center [408, 242] width 60 height 12
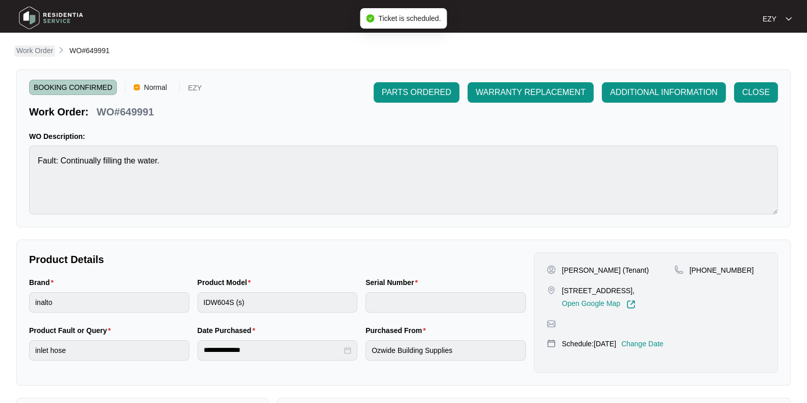
click at [36, 52] on p "Work Order" at bounding box center [34, 50] width 37 height 10
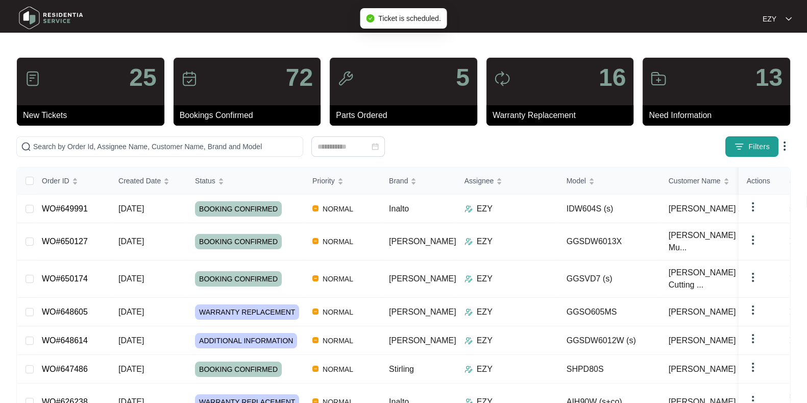
click at [747, 152] on button "Filters" at bounding box center [752, 146] width 53 height 20
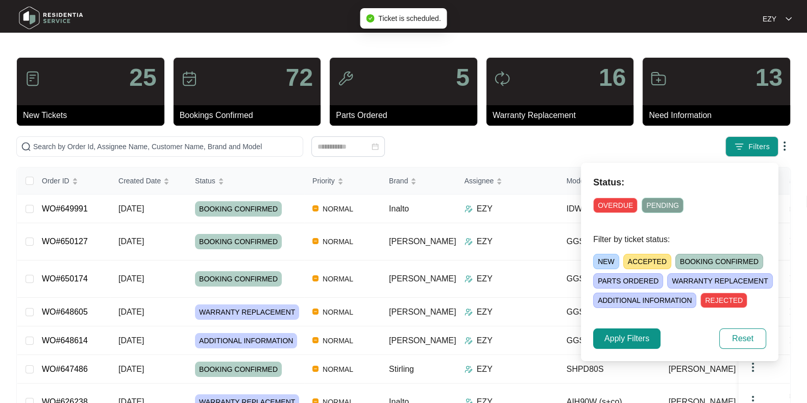
click at [646, 256] on span "ACCEPTED" at bounding box center [648, 261] width 48 height 15
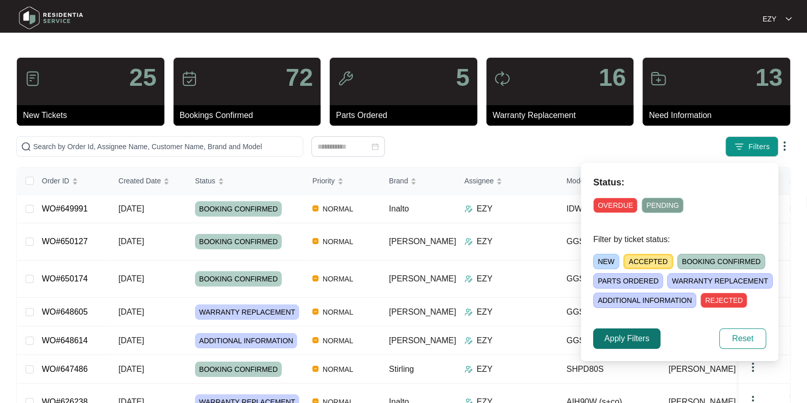
click at [616, 338] on span "Apply Filters" at bounding box center [627, 338] width 45 height 12
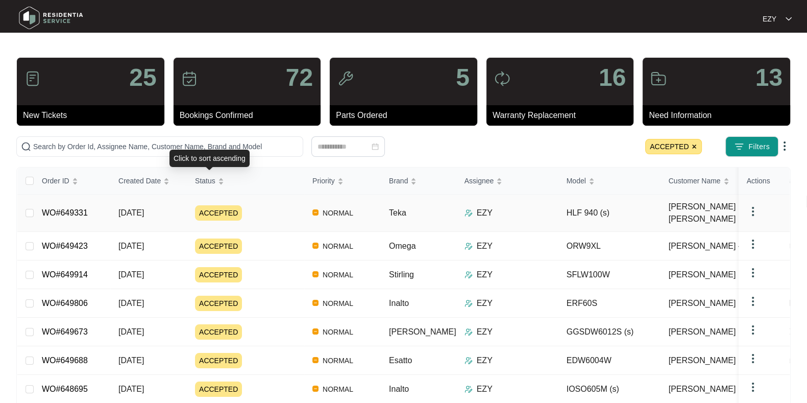
click at [263, 209] on div "ACCEPTED" at bounding box center [249, 212] width 109 height 15
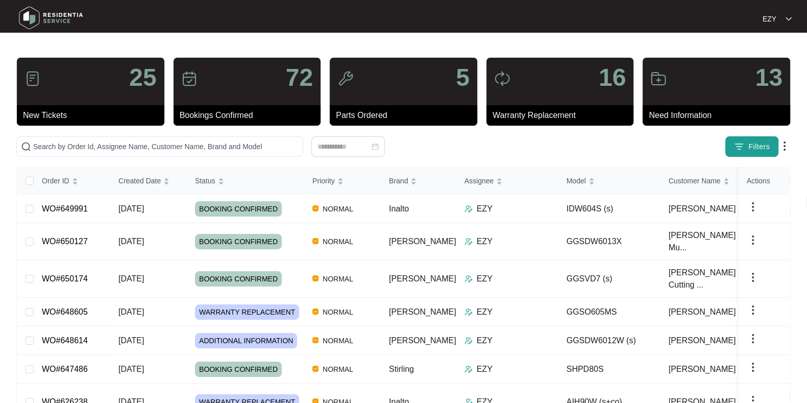
click at [758, 141] on span "Filters" at bounding box center [759, 146] width 21 height 11
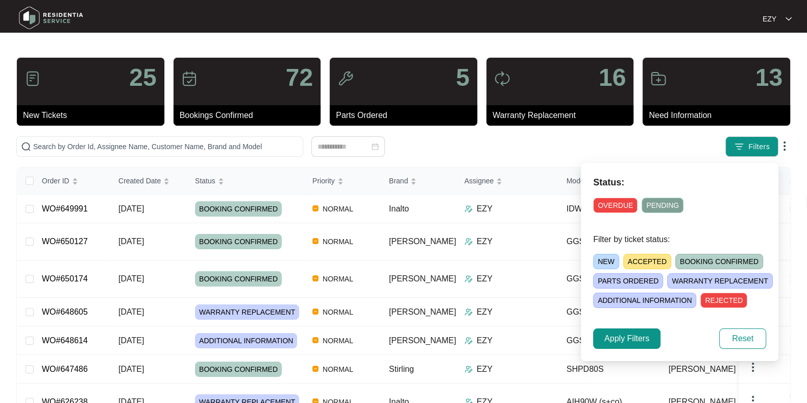
click at [656, 268] on span "ACCEPTED" at bounding box center [648, 261] width 48 height 15
click at [628, 339] on span "Apply Filters" at bounding box center [627, 338] width 45 height 12
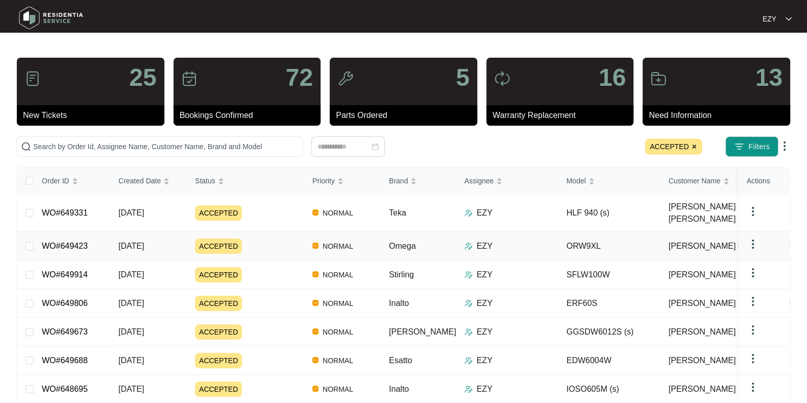
click at [282, 239] on div "ACCEPTED" at bounding box center [249, 245] width 109 height 15
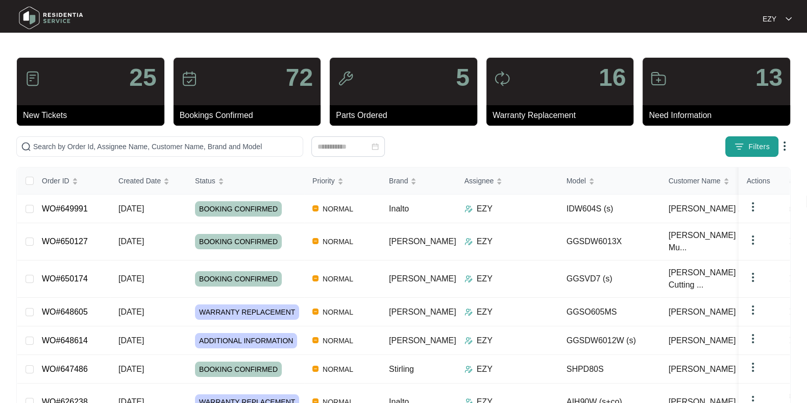
click at [761, 151] on span "Filters" at bounding box center [759, 146] width 21 height 11
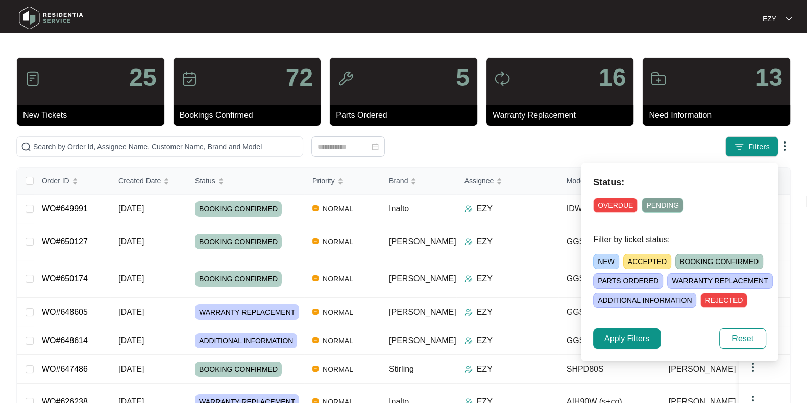
click at [661, 257] on span "ACCEPTED" at bounding box center [648, 261] width 48 height 15
click at [633, 342] on span "Apply Filters" at bounding box center [627, 338] width 45 height 12
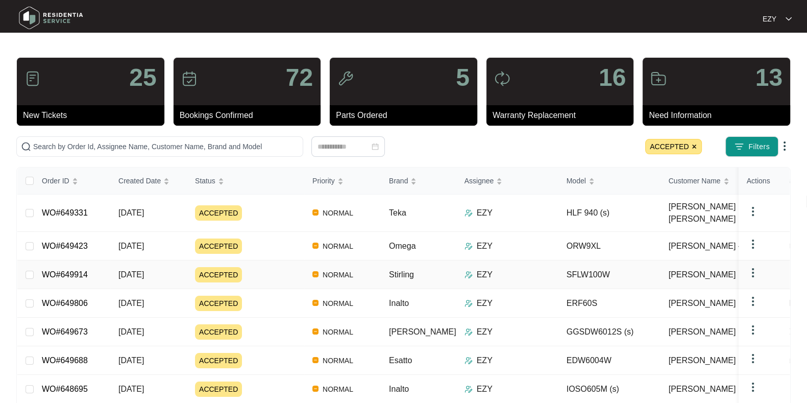
click at [273, 267] on div "ACCEPTED" at bounding box center [249, 274] width 109 height 15
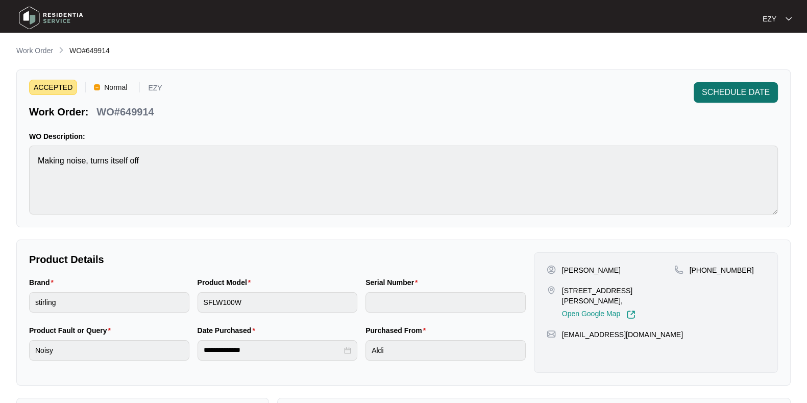
click at [752, 91] on span "SCHEDULE DATE" at bounding box center [736, 92] width 68 height 12
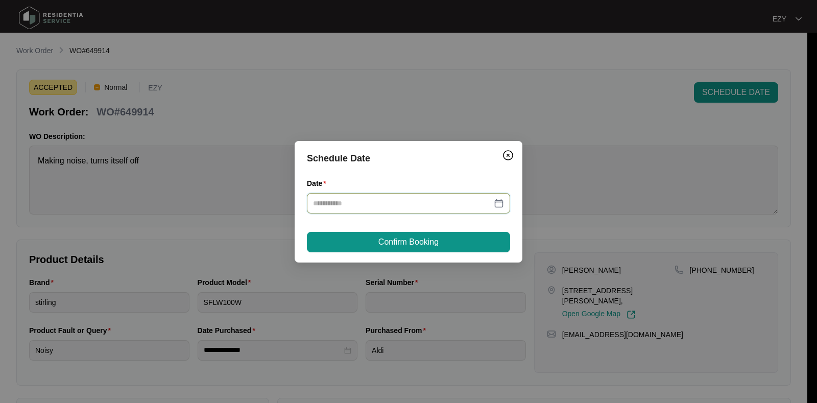
click at [457, 201] on input "Date" at bounding box center [402, 203] width 179 height 11
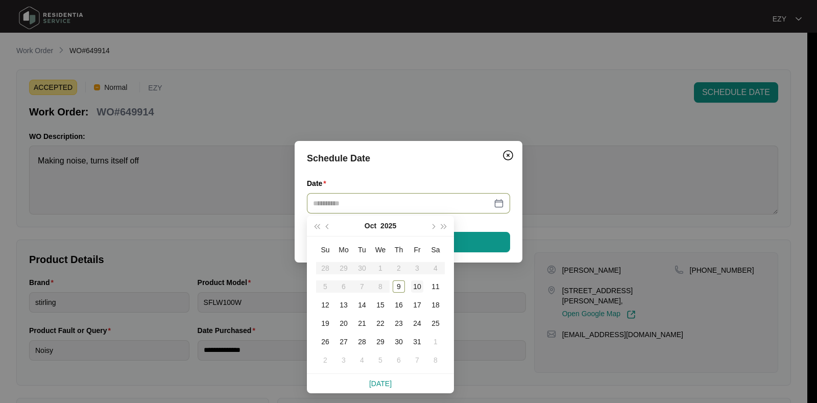
type input "**********"
click at [423, 286] on td "10" at bounding box center [417, 286] width 18 height 18
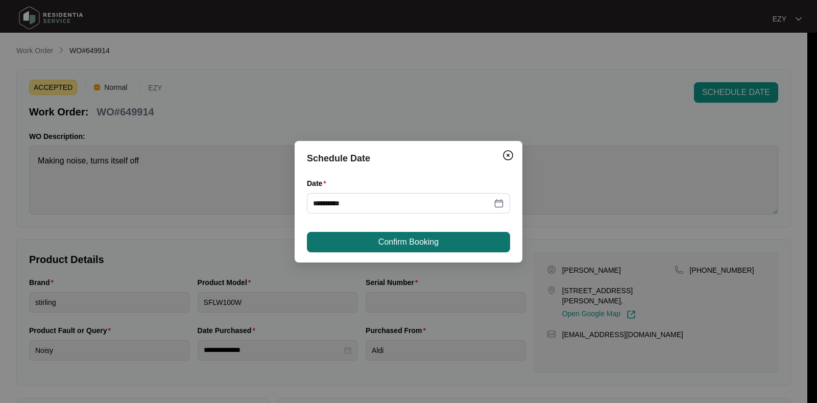
click at [405, 238] on span "Confirm Booking" at bounding box center [408, 242] width 60 height 12
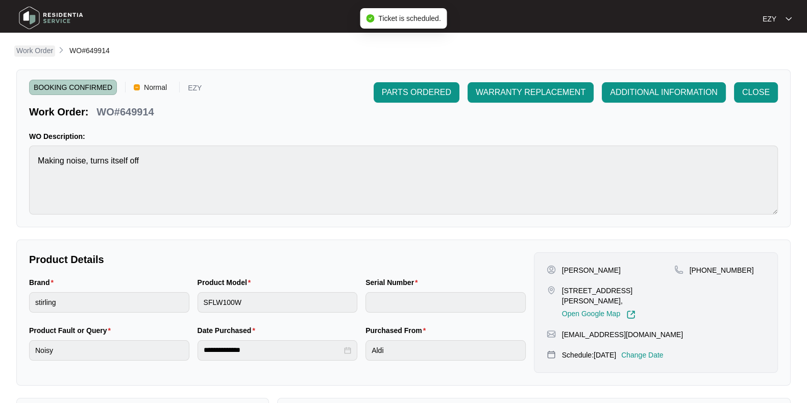
click at [29, 57] on link "Work Order" at bounding box center [34, 50] width 41 height 11
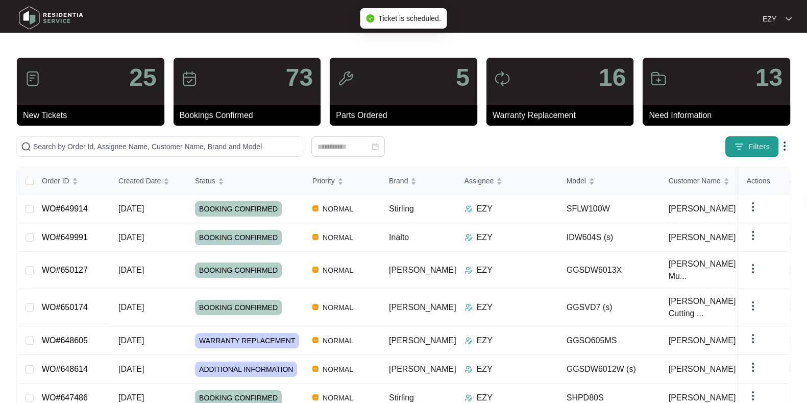
click at [751, 151] on span "Filters" at bounding box center [759, 146] width 21 height 11
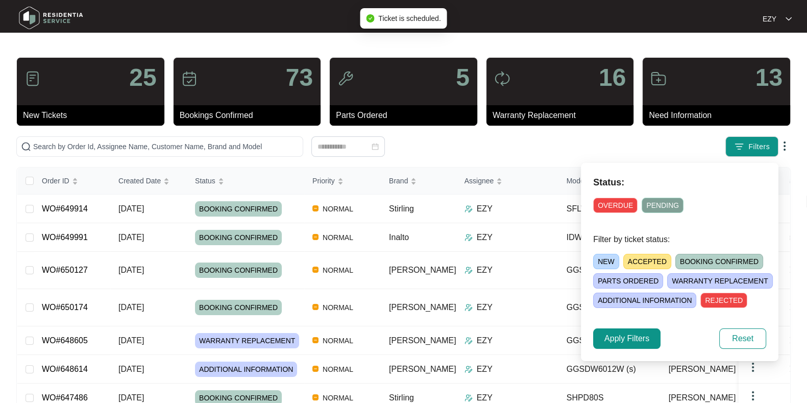
click at [632, 259] on span "ACCEPTED" at bounding box center [648, 261] width 48 height 15
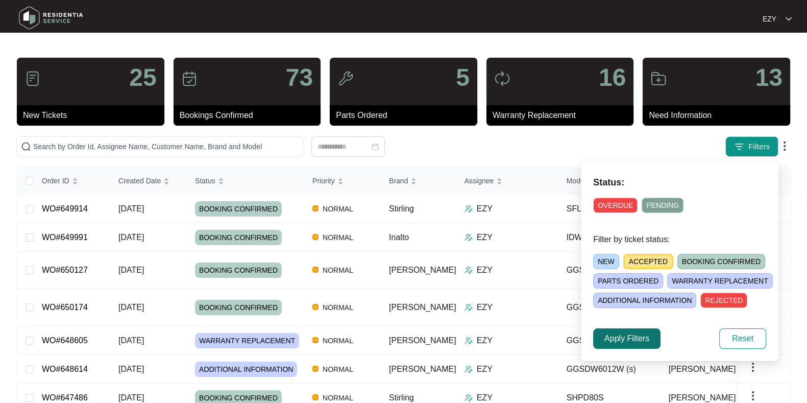
click at [641, 334] on span "Apply Filters" at bounding box center [627, 338] width 45 height 12
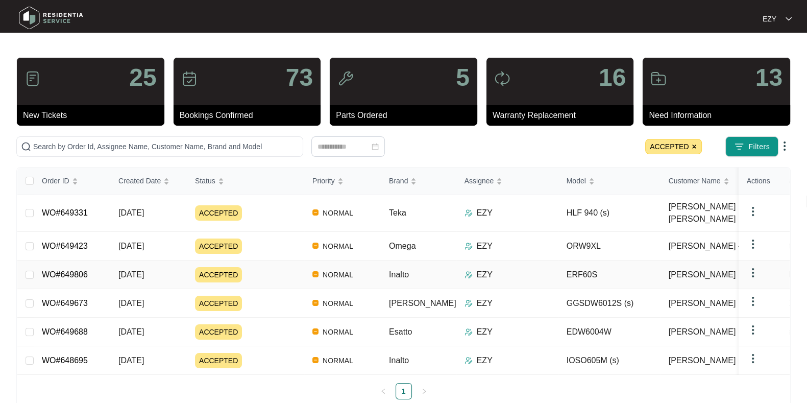
click at [300, 267] on div "ACCEPTED" at bounding box center [249, 274] width 109 height 15
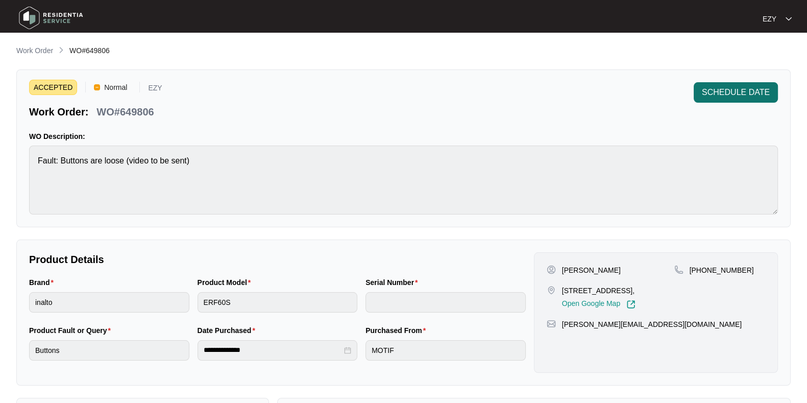
click at [742, 90] on span "SCHEDULE DATE" at bounding box center [736, 92] width 68 height 12
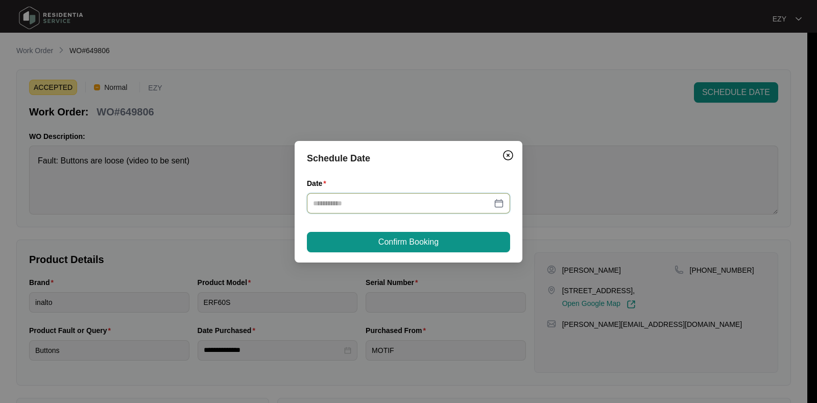
click at [383, 204] on input "Date" at bounding box center [402, 203] width 179 height 11
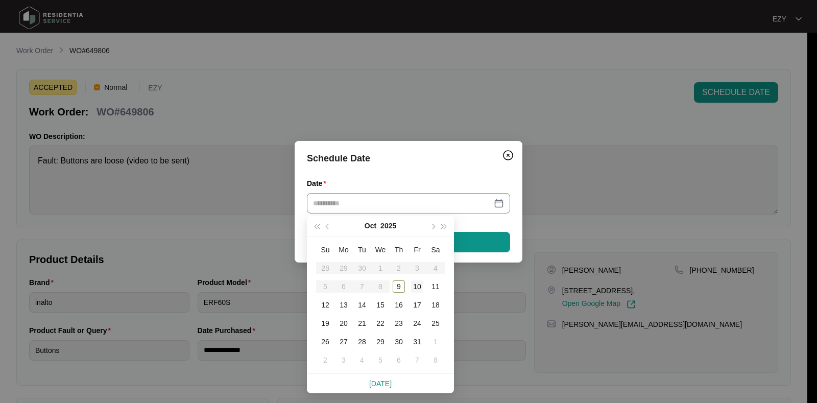
type input "**********"
click at [419, 290] on div "10" at bounding box center [417, 286] width 12 height 12
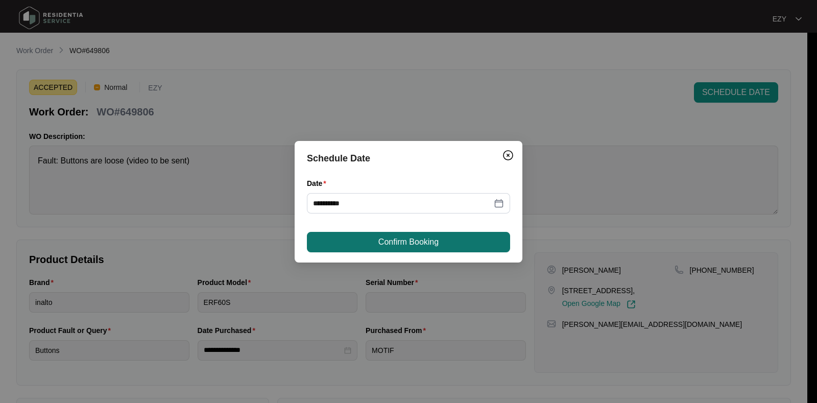
click at [403, 243] on span "Confirm Booking" at bounding box center [408, 242] width 60 height 12
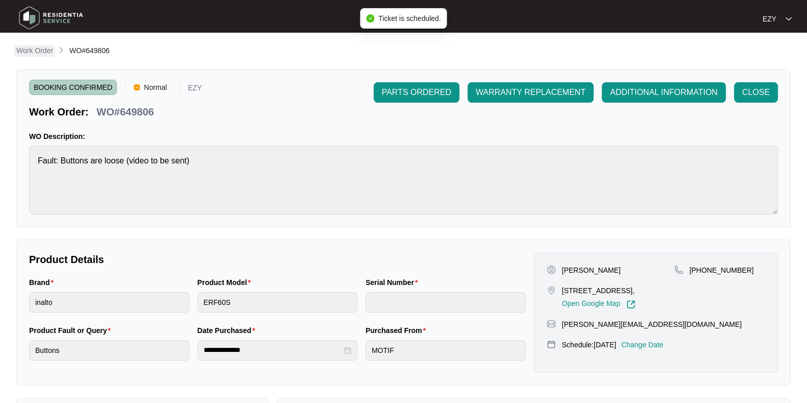
click at [31, 50] on p "Work Order" at bounding box center [34, 50] width 37 height 10
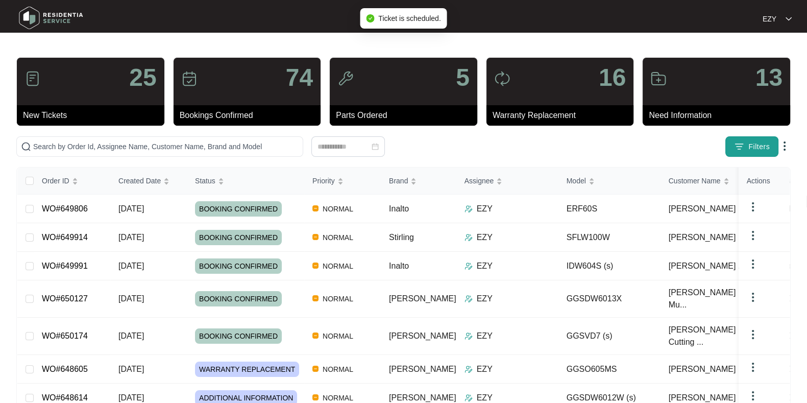
click at [746, 142] on button "Filters" at bounding box center [752, 146] width 53 height 20
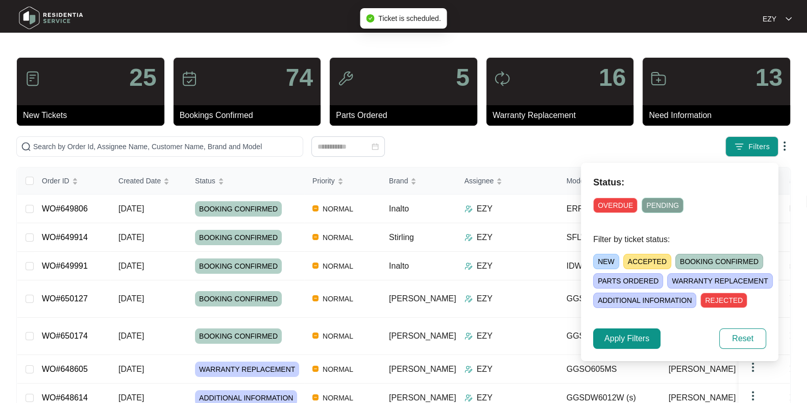
click at [638, 265] on span "ACCEPTED" at bounding box center [648, 261] width 48 height 15
click at [643, 341] on span "Apply Filters" at bounding box center [627, 338] width 45 height 12
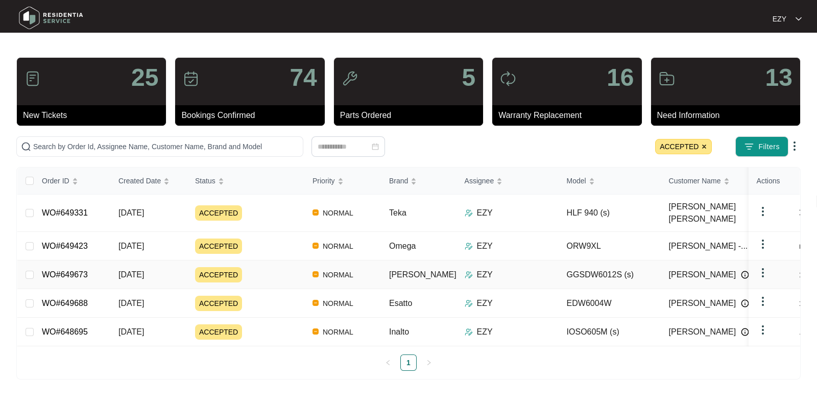
click at [283, 267] on div "ACCEPTED" at bounding box center [249, 274] width 109 height 15
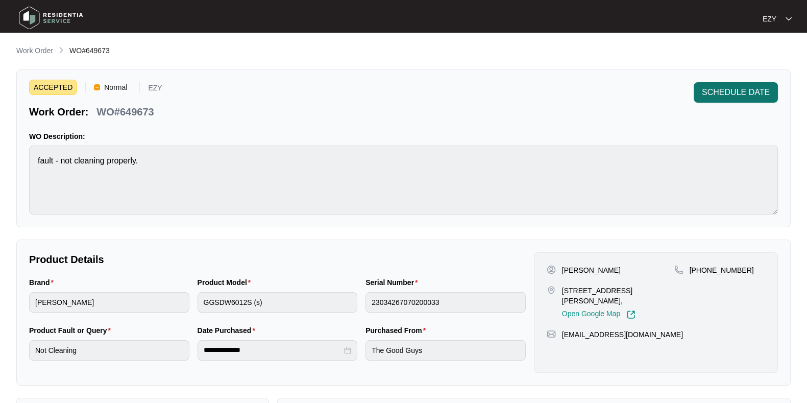
click at [747, 101] on button "SCHEDULE DATE" at bounding box center [736, 92] width 84 height 20
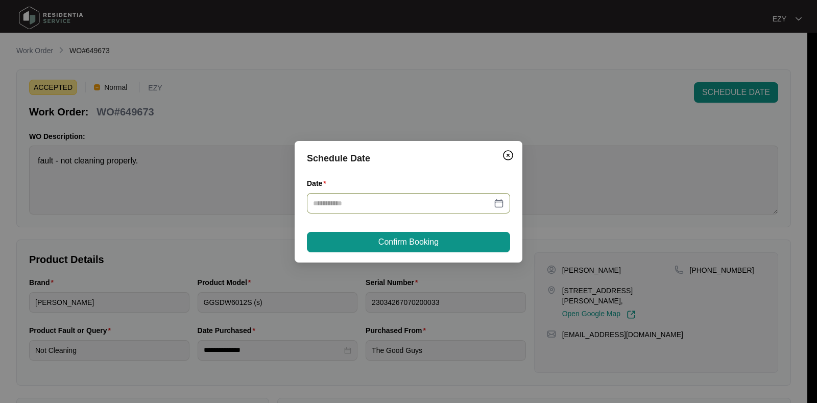
click at [373, 209] on div at bounding box center [408, 203] width 203 height 20
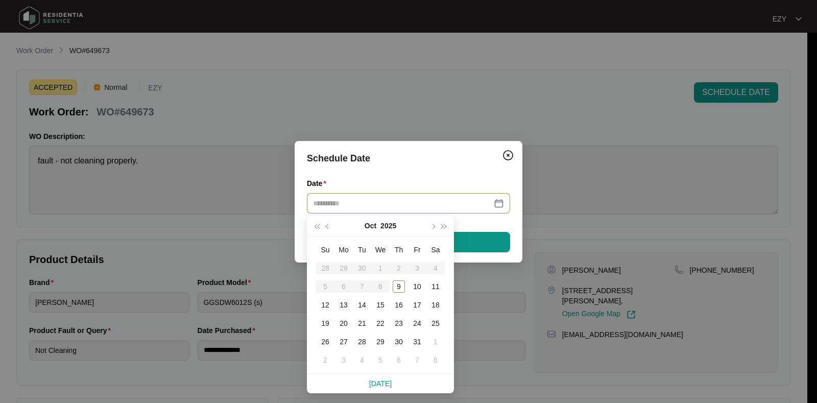
type input "**********"
click at [339, 307] on div "13" at bounding box center [344, 305] width 12 height 12
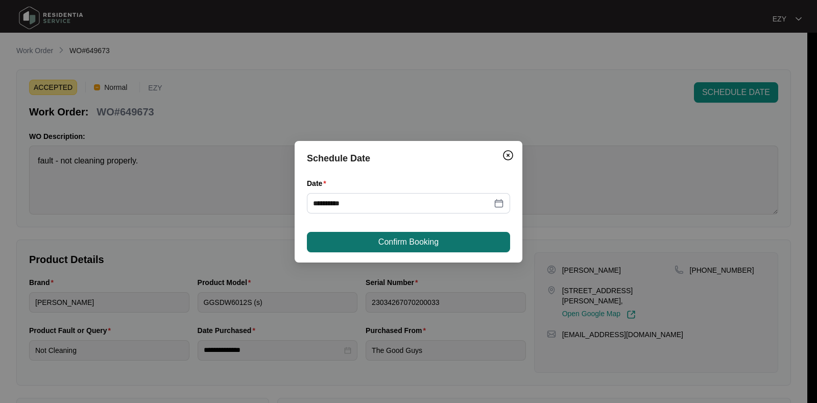
click at [365, 236] on button "Confirm Booking" at bounding box center [408, 242] width 203 height 20
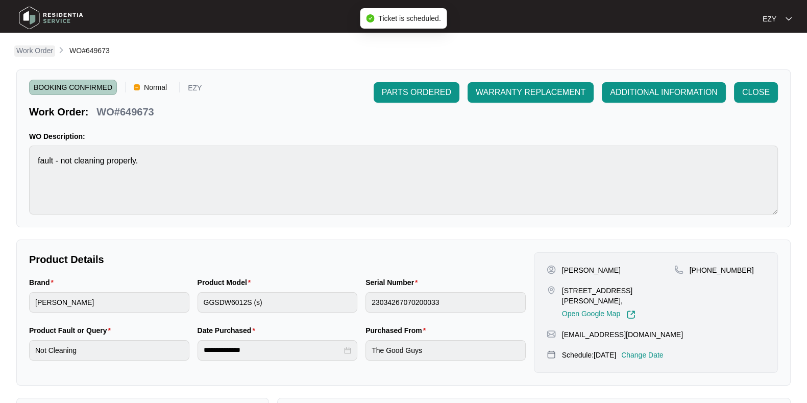
click at [32, 47] on p "Work Order" at bounding box center [34, 50] width 37 height 10
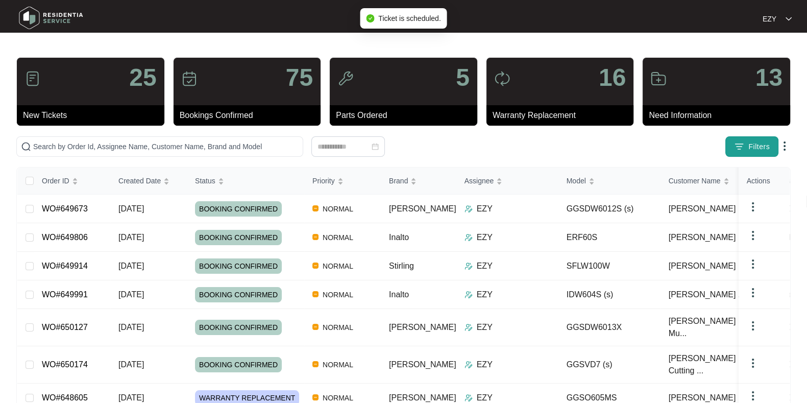
click at [743, 149] on img "button" at bounding box center [739, 146] width 10 height 10
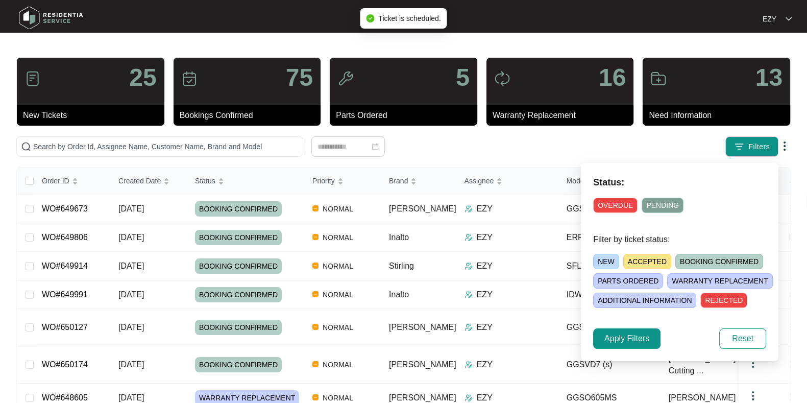
click at [642, 257] on span "ACCEPTED" at bounding box center [648, 261] width 48 height 15
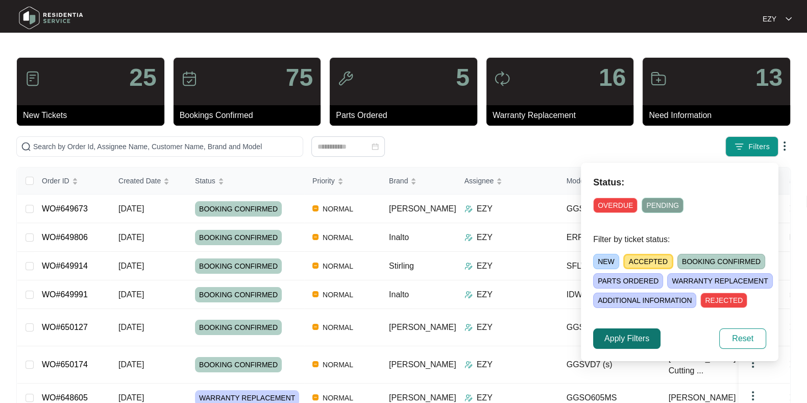
click at [625, 332] on span "Apply Filters" at bounding box center [627, 338] width 45 height 12
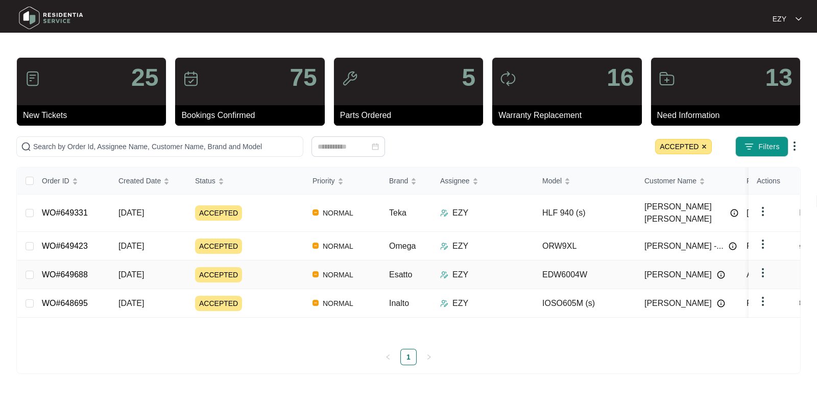
click at [294, 267] on div "ACCEPTED" at bounding box center [249, 274] width 109 height 15
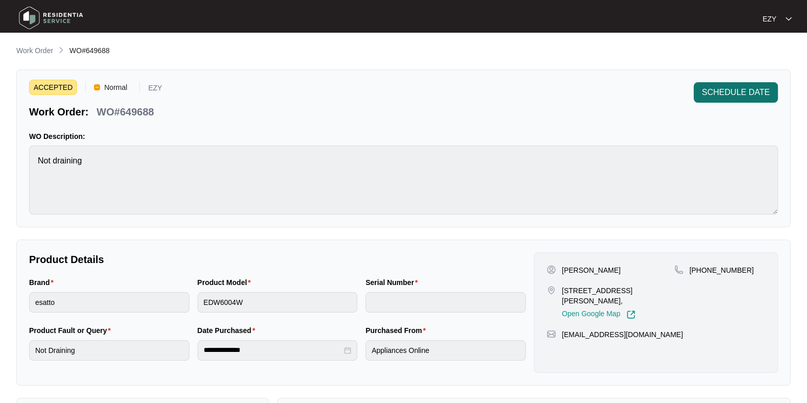
click at [717, 101] on button "SCHEDULE DATE" at bounding box center [736, 92] width 84 height 20
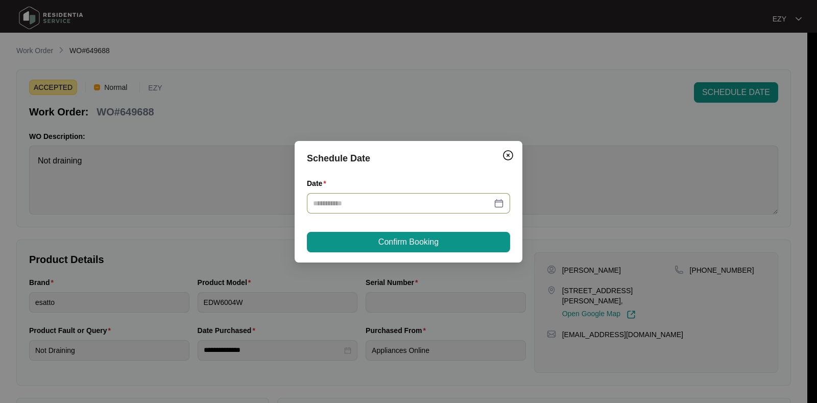
click at [409, 208] on div at bounding box center [408, 203] width 203 height 20
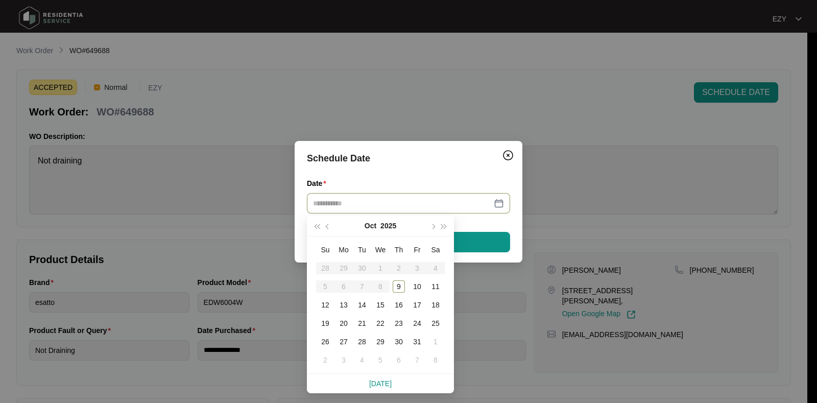
type input "**********"
click at [344, 300] on div "13" at bounding box center [344, 305] width 12 height 12
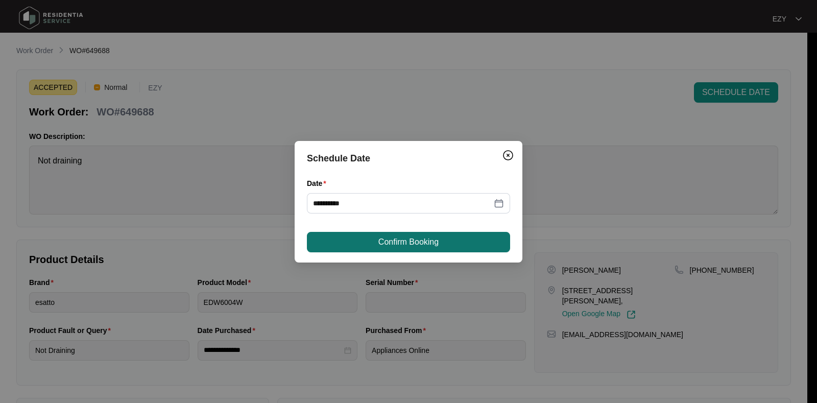
click at [381, 237] on span "Confirm Booking" at bounding box center [408, 242] width 60 height 12
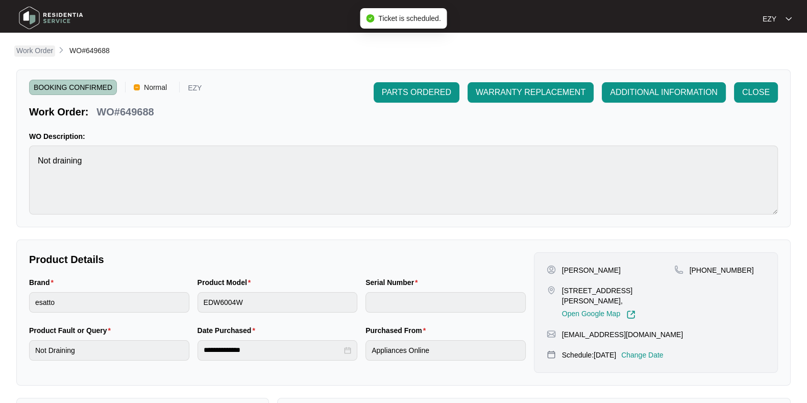
click at [31, 49] on p "Work Order" at bounding box center [34, 50] width 37 height 10
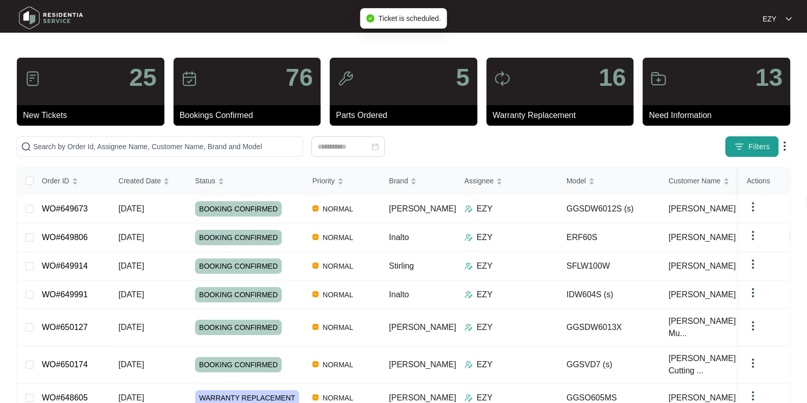
click at [753, 149] on span "Filters" at bounding box center [759, 146] width 21 height 11
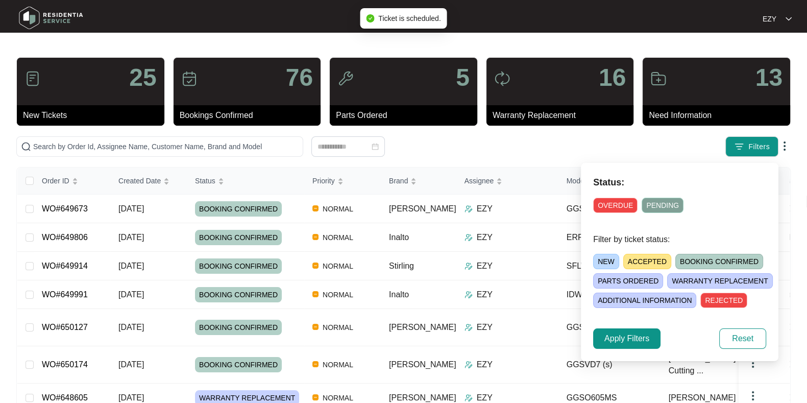
click at [652, 262] on span "ACCEPTED" at bounding box center [648, 261] width 48 height 15
click at [640, 341] on span "Apply Filters" at bounding box center [627, 338] width 45 height 12
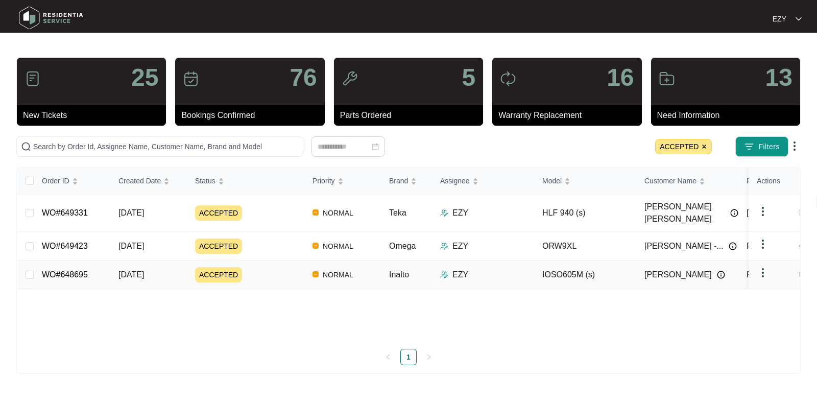
click at [277, 267] on div "ACCEPTED" at bounding box center [249, 274] width 109 height 15
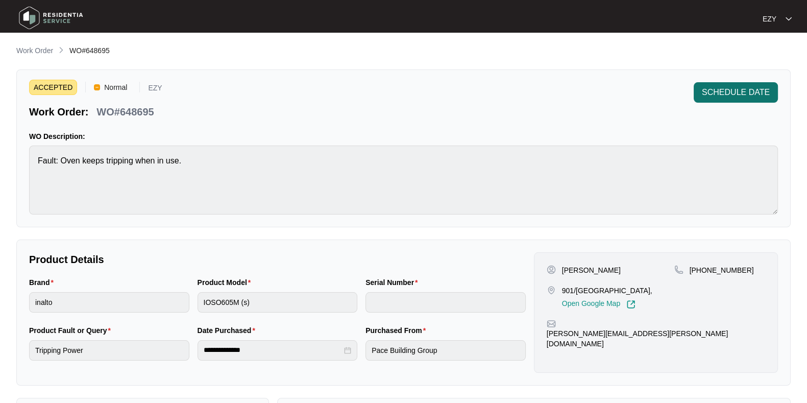
click at [765, 100] on button "SCHEDULE DATE" at bounding box center [736, 92] width 84 height 20
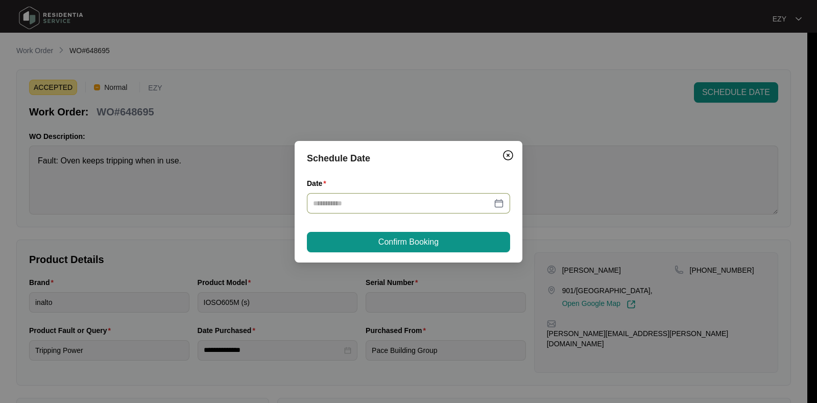
click at [424, 213] on div at bounding box center [408, 203] width 203 height 20
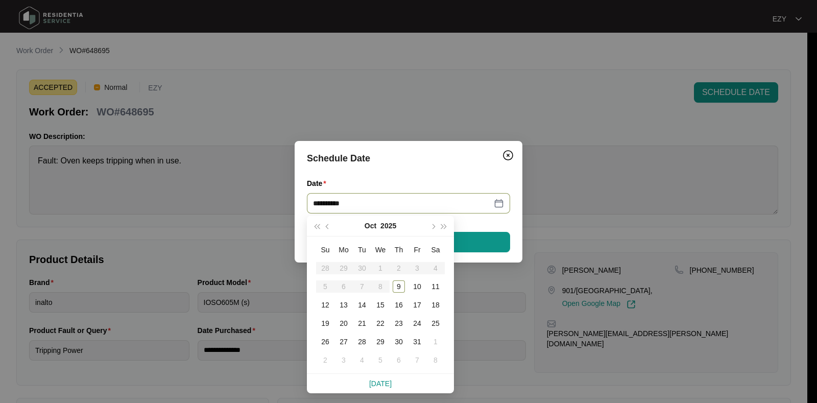
type input "**********"
click at [380, 305] on div "15" at bounding box center [380, 305] width 12 height 12
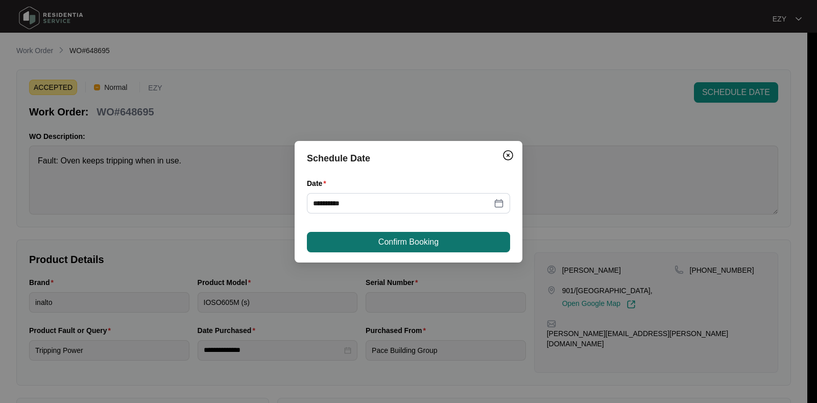
click at [398, 244] on span "Confirm Booking" at bounding box center [408, 242] width 60 height 12
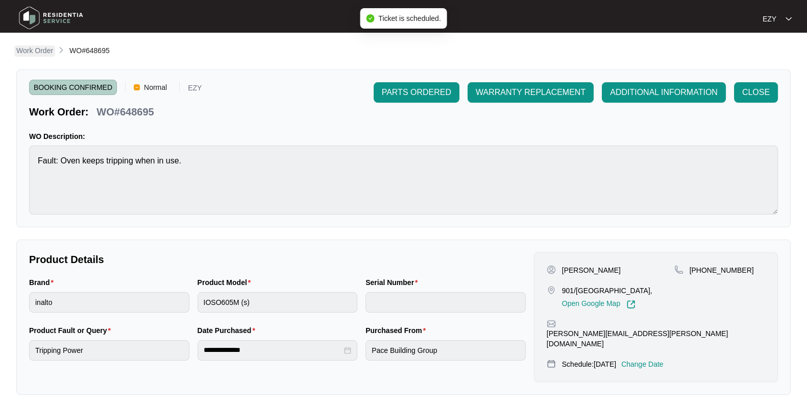
click at [42, 50] on p "Work Order" at bounding box center [34, 50] width 37 height 10
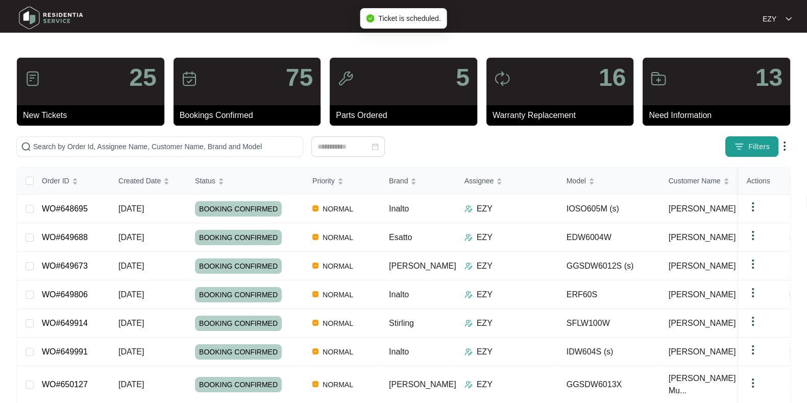
click at [740, 147] on img "button" at bounding box center [739, 146] width 10 height 10
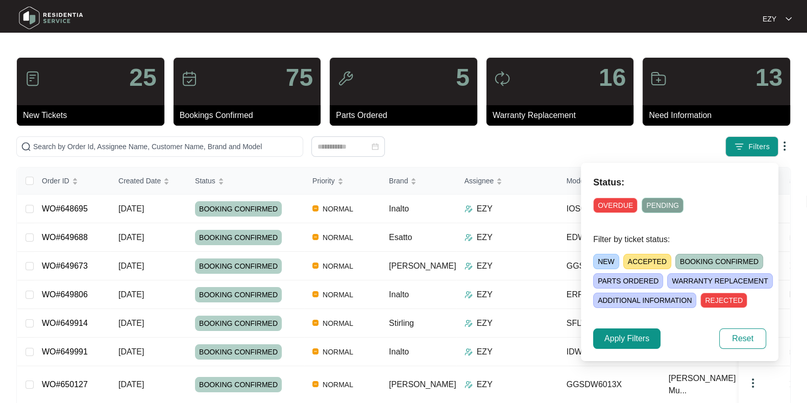
click at [646, 255] on span "ACCEPTED" at bounding box center [648, 261] width 48 height 15
click at [622, 343] on span "Apply Filters" at bounding box center [627, 338] width 45 height 12
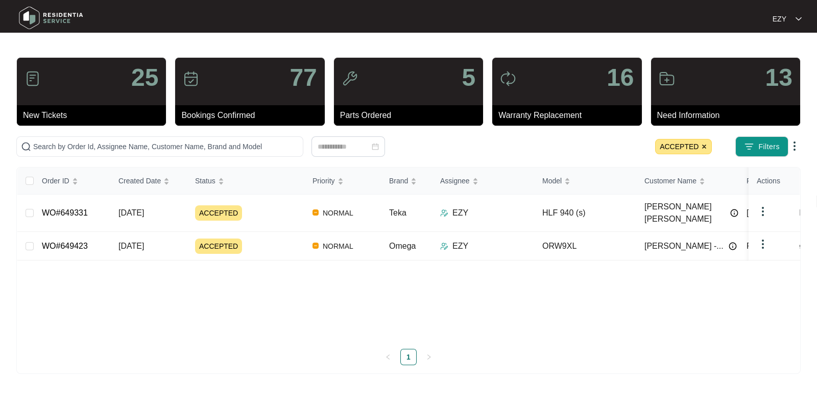
click at [700, 145] on span "ACCEPTED" at bounding box center [683, 146] width 57 height 15
click at [705, 148] on img at bounding box center [704, 146] width 6 height 6
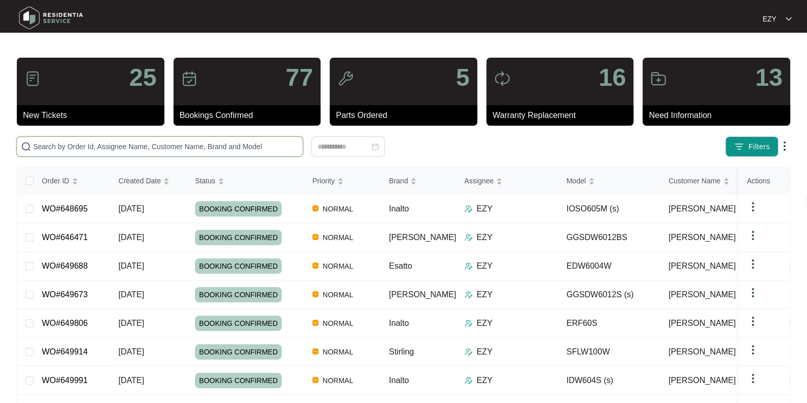
click at [233, 150] on input "text" at bounding box center [166, 146] width 266 height 11
paste input "646471"
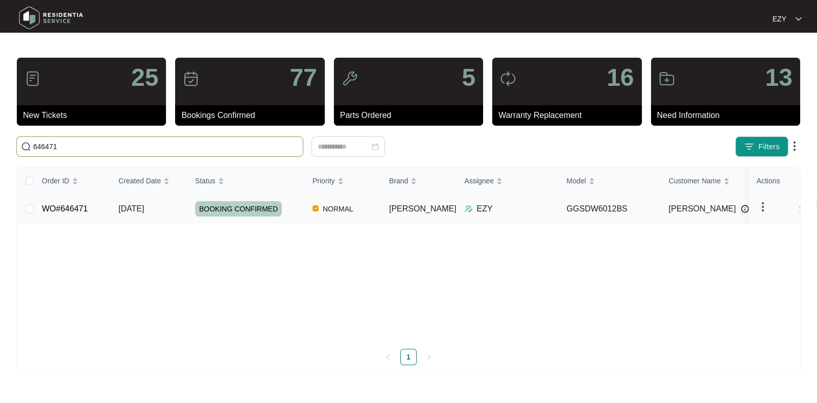
type input "646471"
click at [290, 208] on div "BOOKING CONFIRMED" at bounding box center [249, 208] width 109 height 15
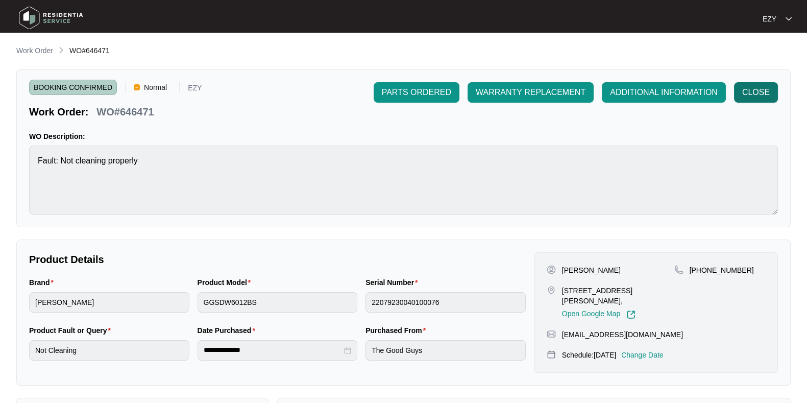
click at [749, 93] on span "CLOSE" at bounding box center [756, 92] width 28 height 12
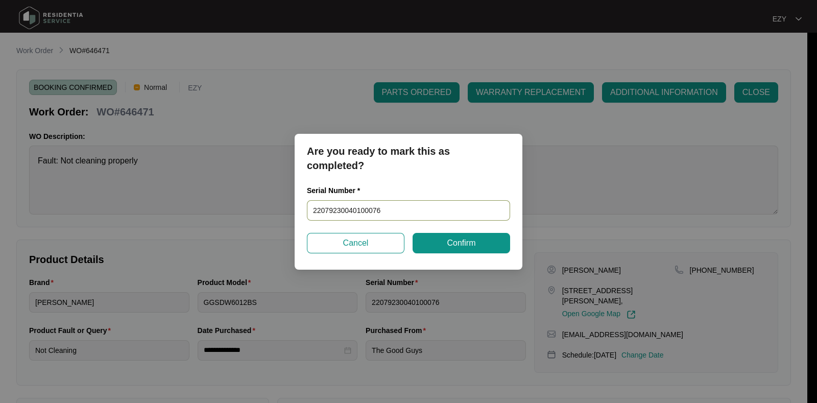
click at [401, 210] on input "22079230040100076" at bounding box center [408, 210] width 203 height 20
click at [453, 245] on span "Confirm" at bounding box center [461, 243] width 29 height 12
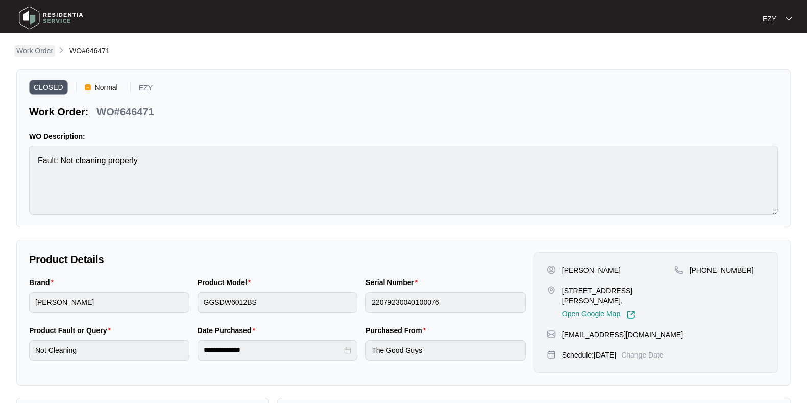
click at [28, 50] on p "Work Order" at bounding box center [34, 50] width 37 height 10
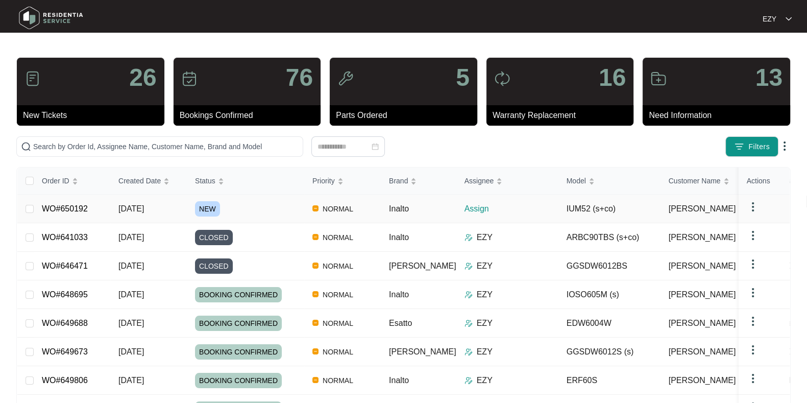
click at [506, 212] on p "Assign" at bounding box center [512, 209] width 94 height 12
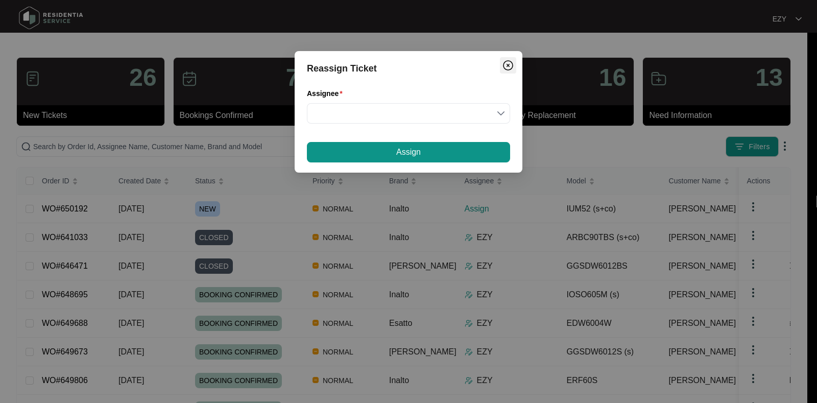
click at [503, 65] on img "Close" at bounding box center [508, 65] width 12 height 12
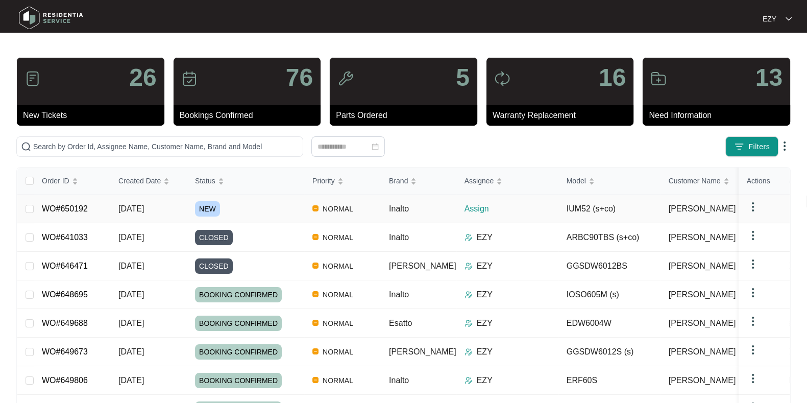
click at [247, 205] on div "NEW" at bounding box center [249, 208] width 109 height 15
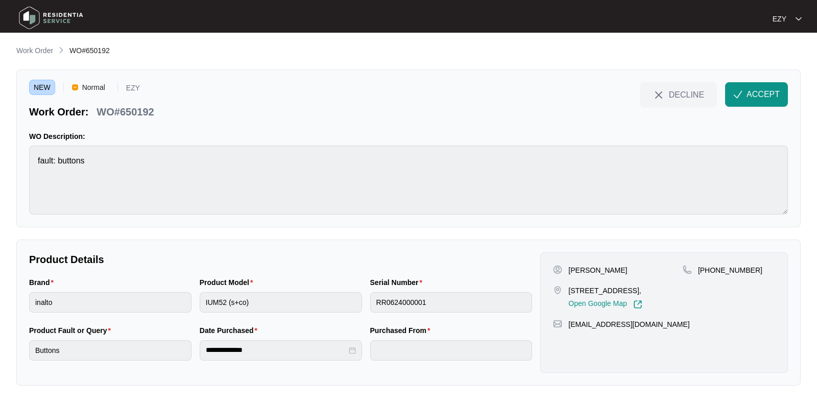
click at [113, 112] on p "WO#650192" at bounding box center [125, 112] width 57 height 14
click at [582, 274] on p "[PERSON_NAME]" at bounding box center [597, 270] width 59 height 10
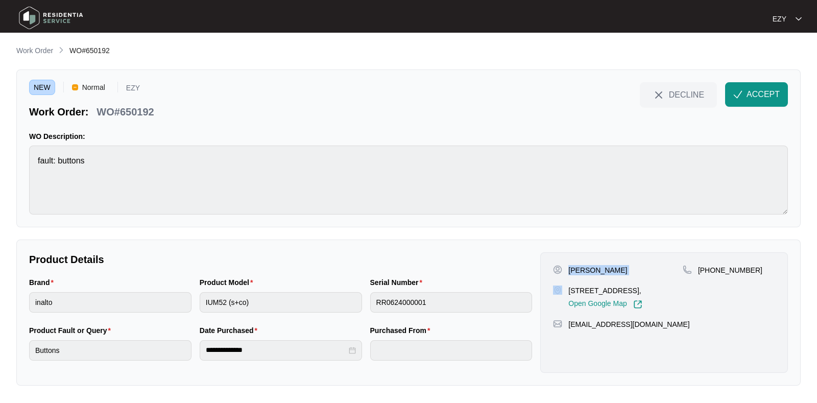
click at [582, 274] on p "[PERSON_NAME]" at bounding box center [597, 270] width 59 height 10
click at [593, 290] on p "[STREET_ADDRESS]," at bounding box center [605, 290] width 74 height 10
drag, startPoint x: 770, startPoint y: 287, endPoint x: 710, endPoint y: 277, distance: 61.0
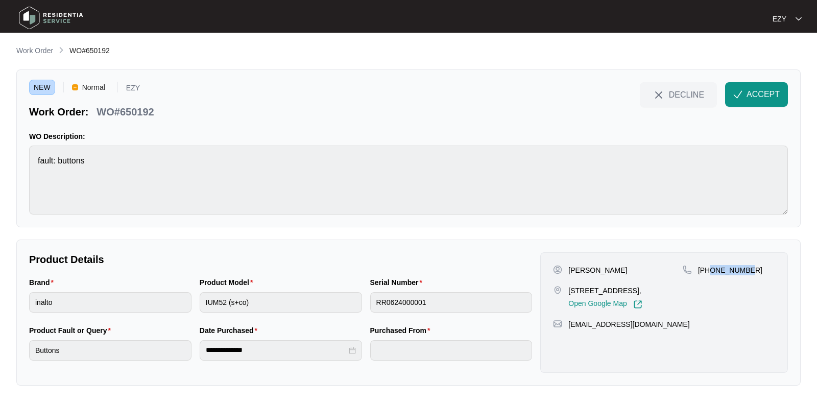
click at [710, 277] on div "[PHONE_NUMBER]" at bounding box center [729, 287] width 92 height 44
click at [776, 91] on span "ACCEPT" at bounding box center [763, 94] width 33 height 12
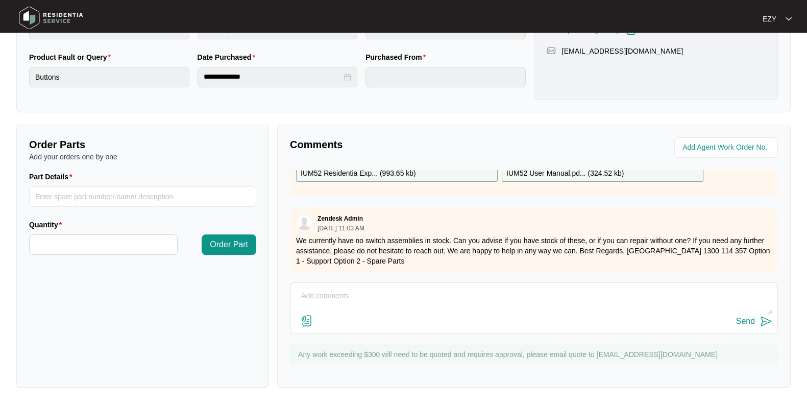
scroll to position [33, 0]
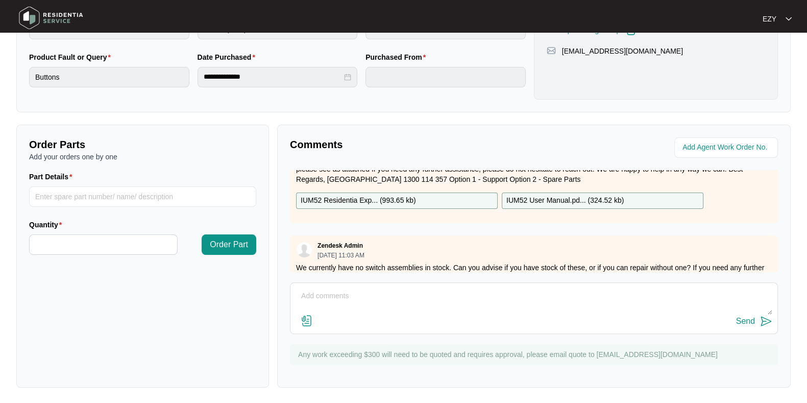
click at [444, 200] on div "IUM52 Residentia Exp... ( 993.65 kb )" at bounding box center [397, 201] width 202 height 16
click at [534, 196] on p "IUM52 User Manual.pd... ( 324.52 kb )" at bounding box center [565, 200] width 117 height 11
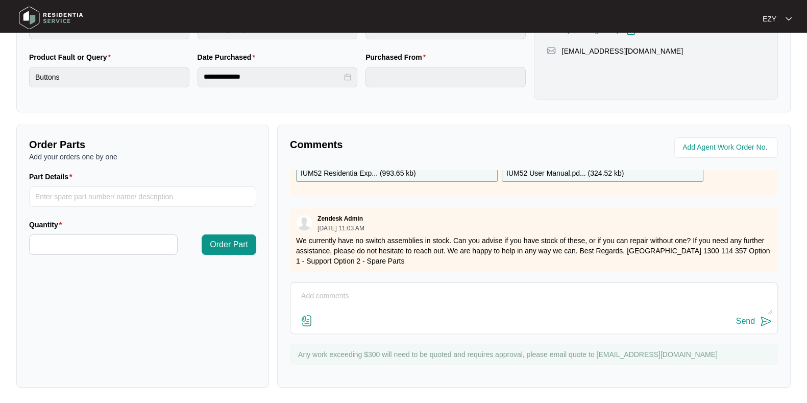
scroll to position [70, 0]
click at [326, 300] on textarea at bounding box center [534, 301] width 477 height 27
click at [754, 313] on textarea "Hi there, I have asked the technician, I will get back to you as soon as possib…" at bounding box center [534, 301] width 477 height 27
type textarea "Hi there, I have asked the technician, I will get back to you as soon as possib…"
click at [756, 323] on button "Send" at bounding box center [754, 322] width 36 height 14
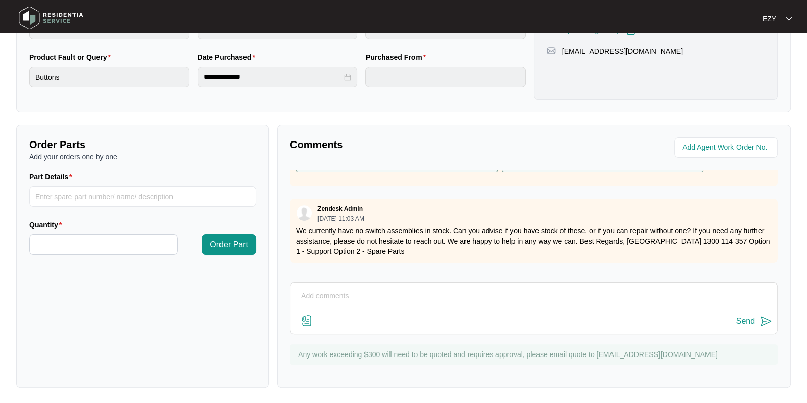
scroll to position [0, 0]
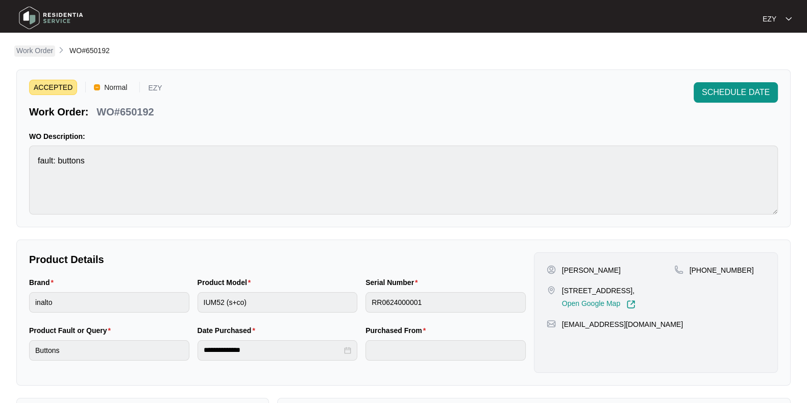
click at [36, 51] on p "Work Order" at bounding box center [34, 50] width 37 height 10
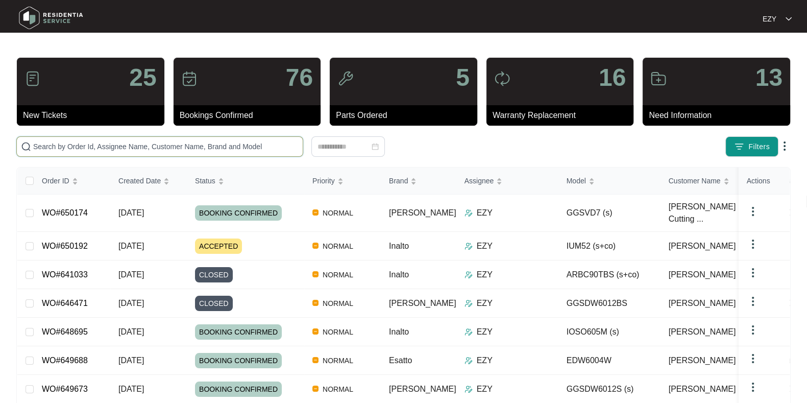
click at [233, 144] on input "text" at bounding box center [166, 146] width 266 height 11
paste input "650192"
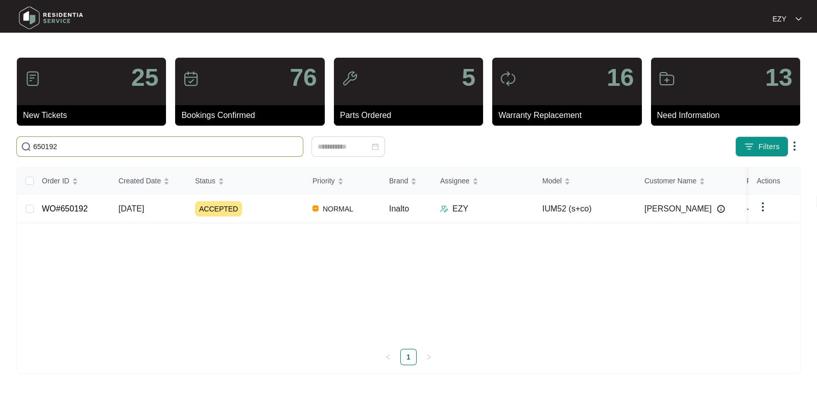
type input "650192"
click at [255, 203] on div "ACCEPTED" at bounding box center [249, 208] width 109 height 15
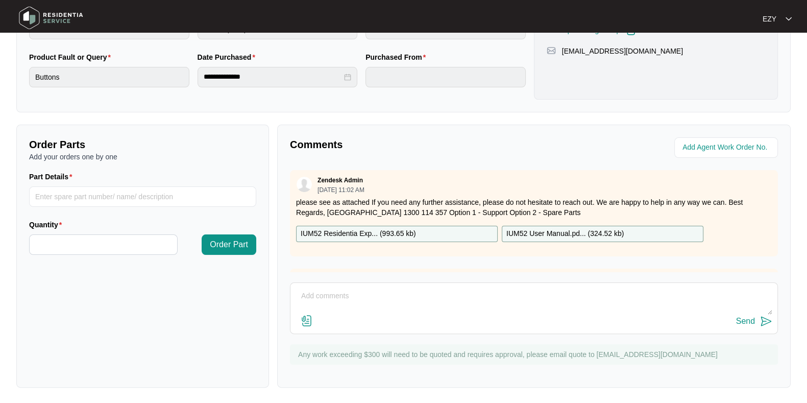
scroll to position [125, 0]
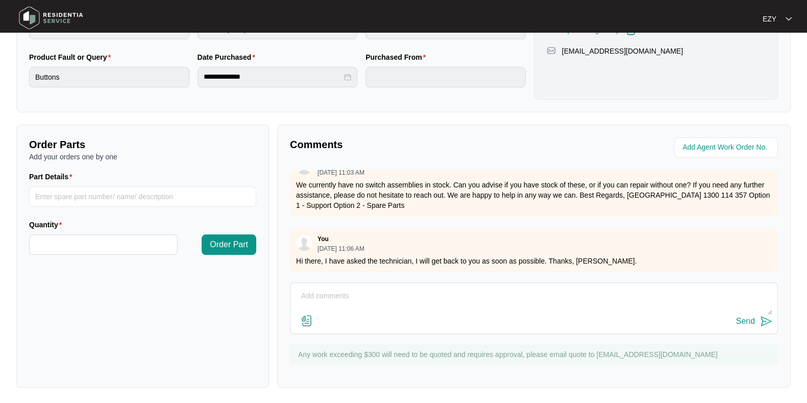
click at [370, 329] on div "Send" at bounding box center [534, 308] width 488 height 52
click at [363, 316] on div "Send" at bounding box center [534, 322] width 477 height 14
click at [340, 297] on textarea at bounding box center [534, 301] width 477 height 27
type textarea "Hi team, we don' have any sorry. Thanks"
click at [752, 321] on div "Send" at bounding box center [745, 321] width 19 height 9
